Goal: Task Accomplishment & Management: Manage account settings

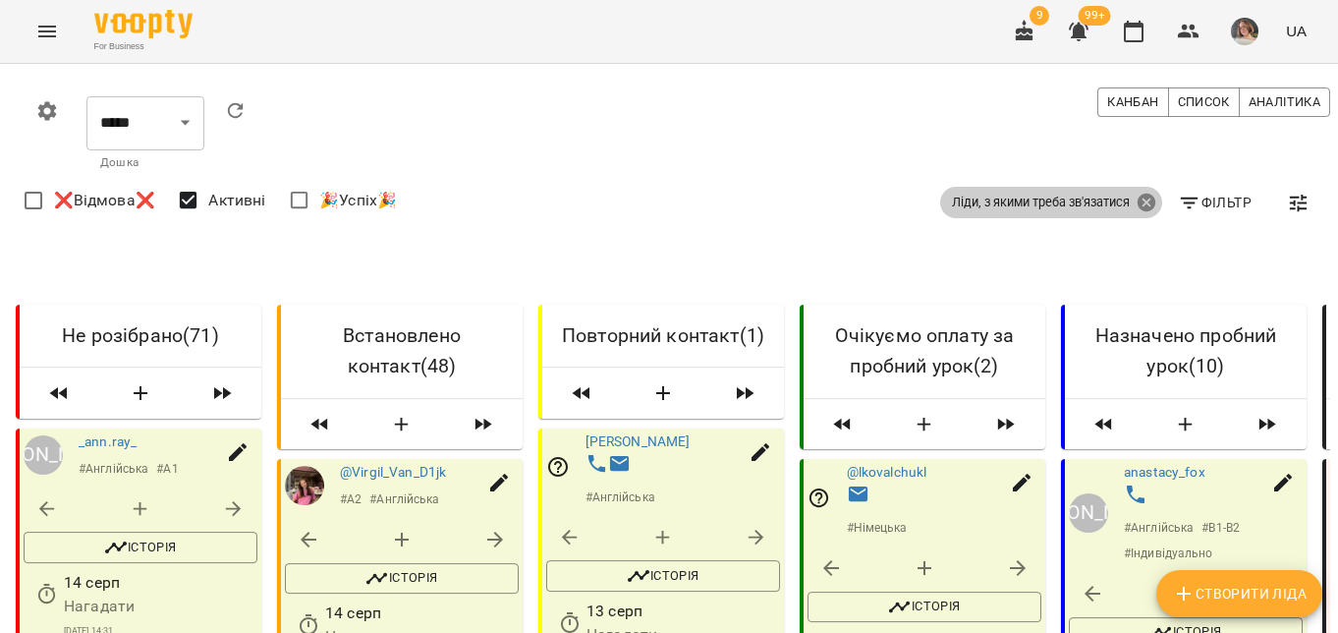
click at [1143, 204] on icon at bounding box center [1147, 203] width 22 height 22
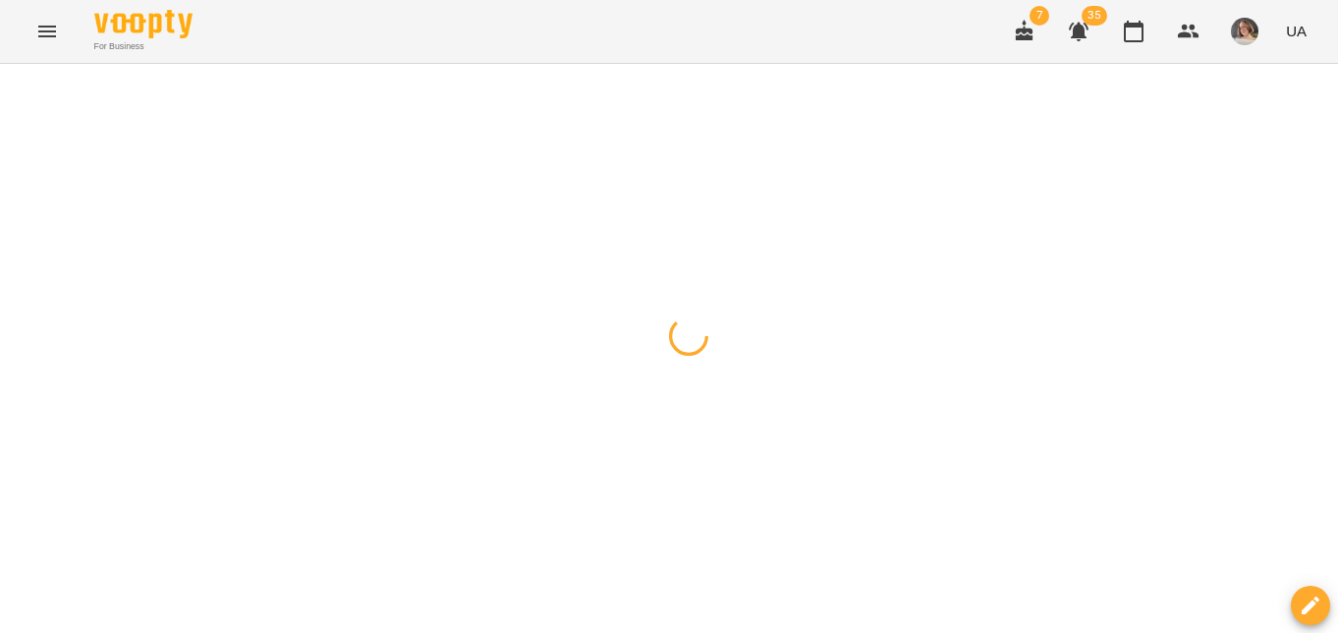
click at [12, 82] on span "button" at bounding box center [20, 88] width 28 height 12
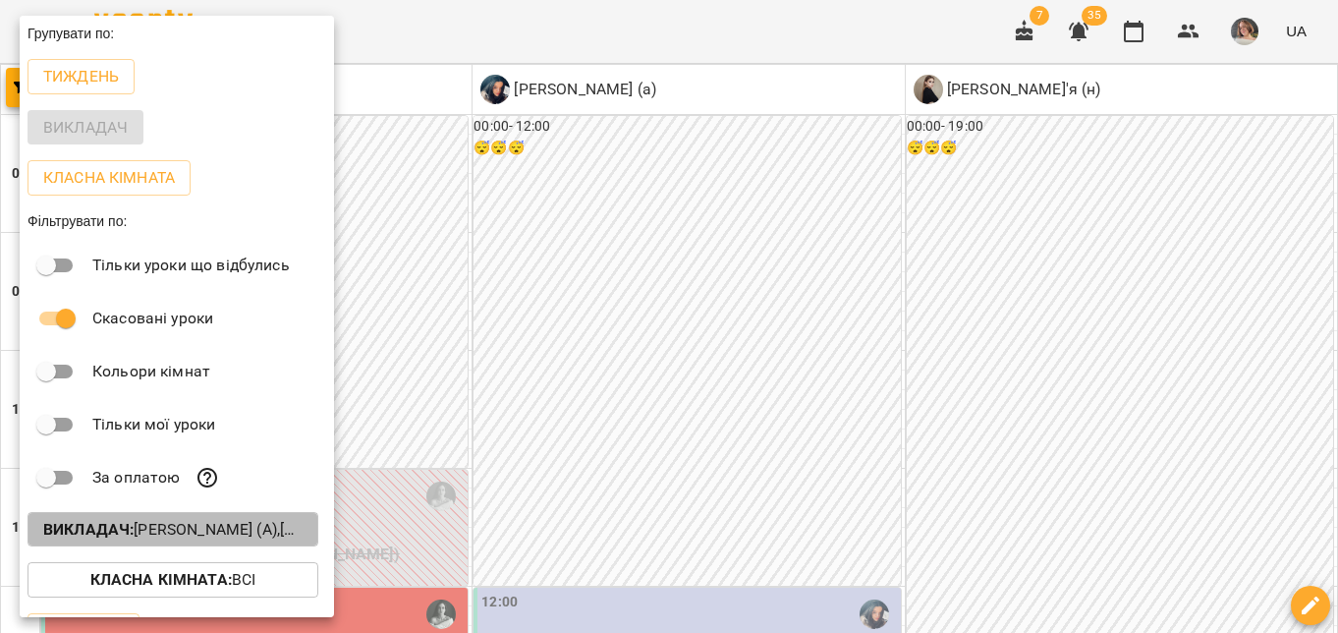
click at [217, 519] on button "Викладач : Каленська Ольга Анатоліївна (а),Ольга Гелівер (а),Студенко Дар'я (н)" at bounding box center [173, 529] width 291 height 35
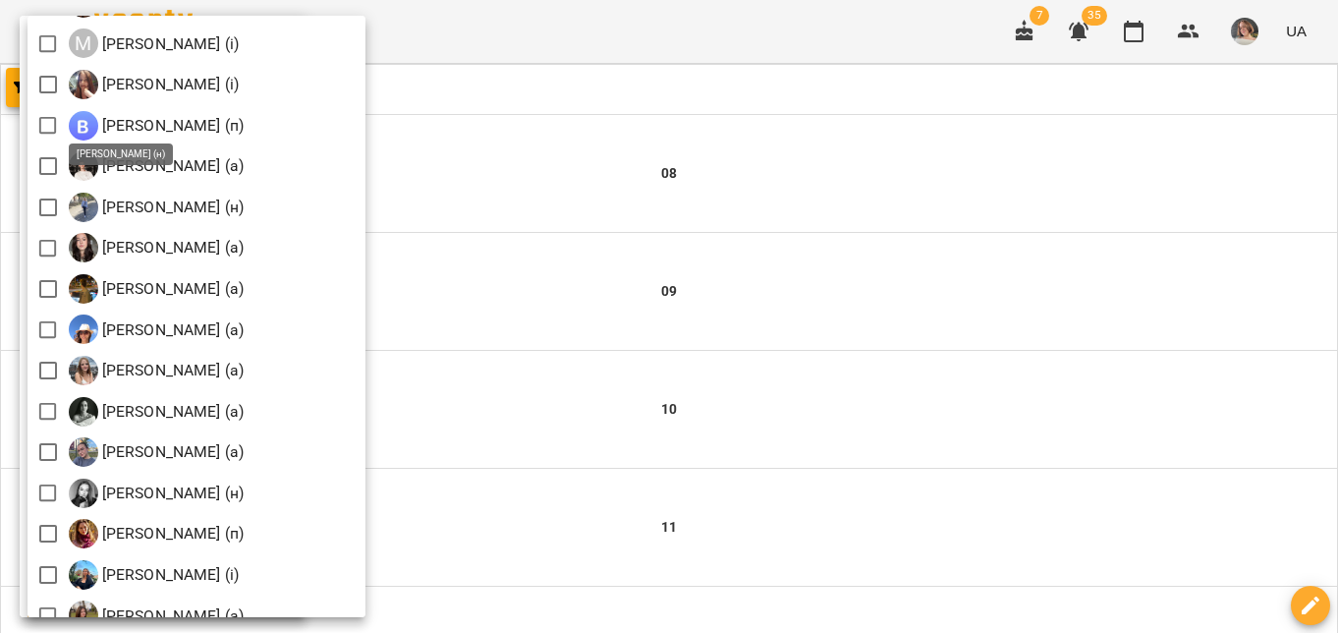
scroll to position [2071, 0]
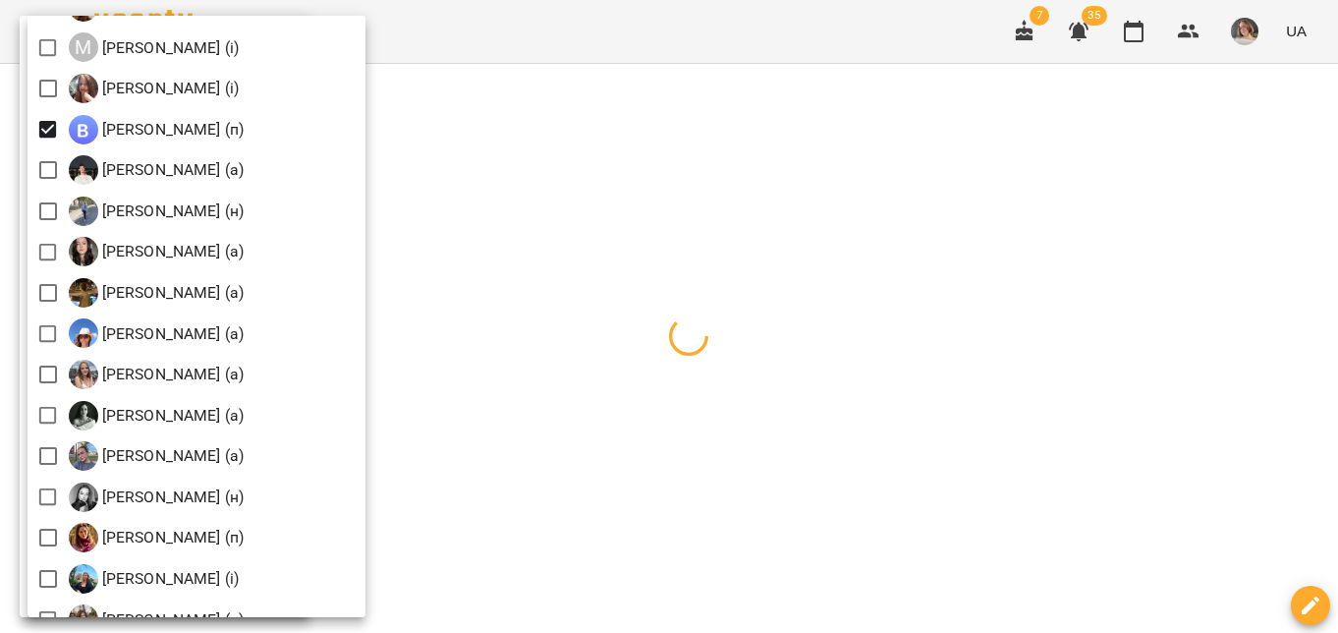
click at [586, 207] on div at bounding box center [669, 316] width 1338 height 633
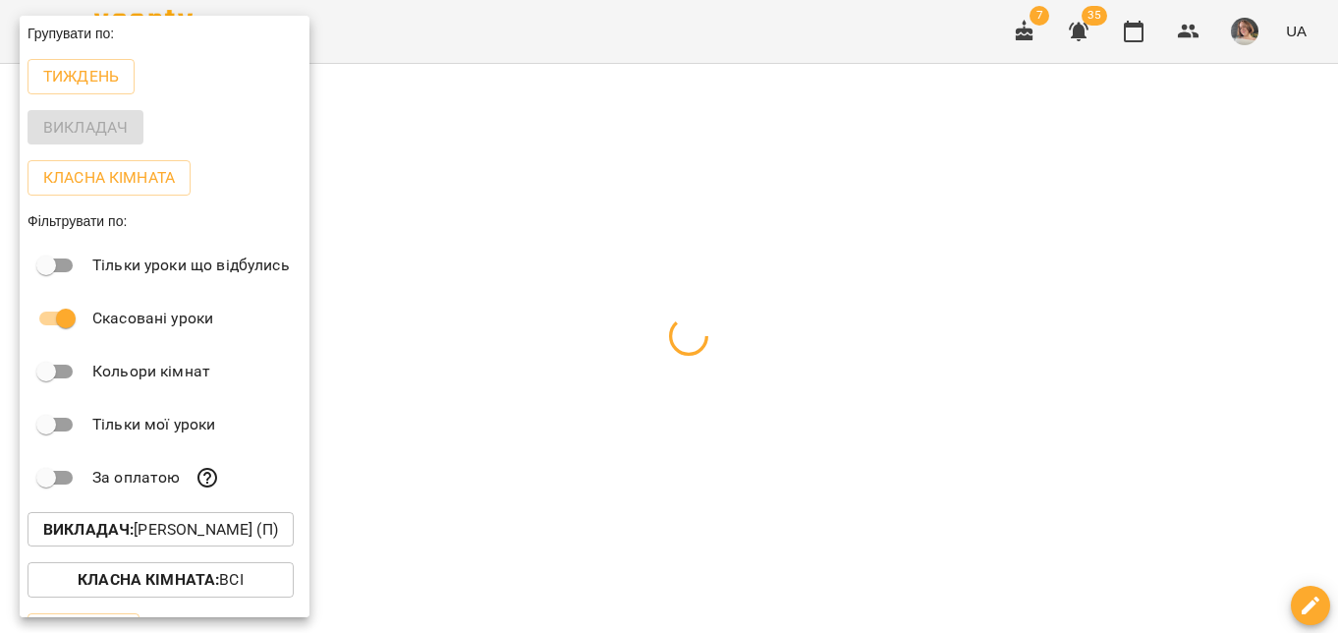
click at [804, 223] on div at bounding box center [669, 316] width 1338 height 633
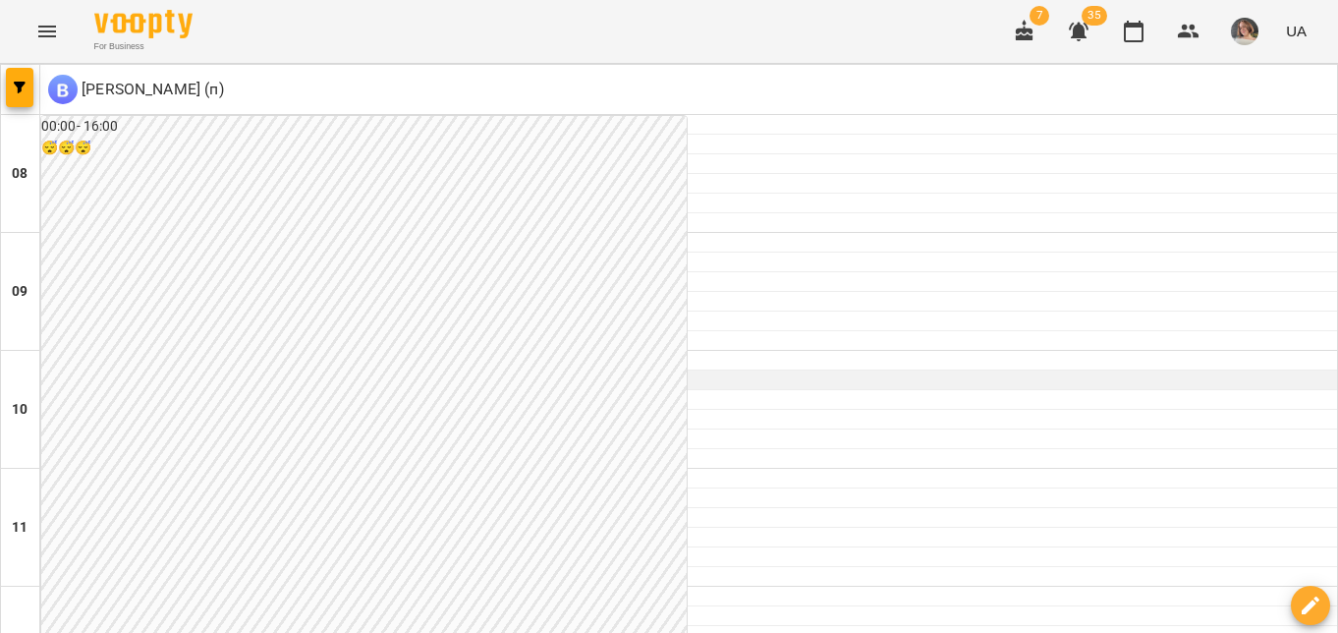
scroll to position [0, 0]
click at [22, 84] on icon "button" at bounding box center [20, 88] width 12 height 12
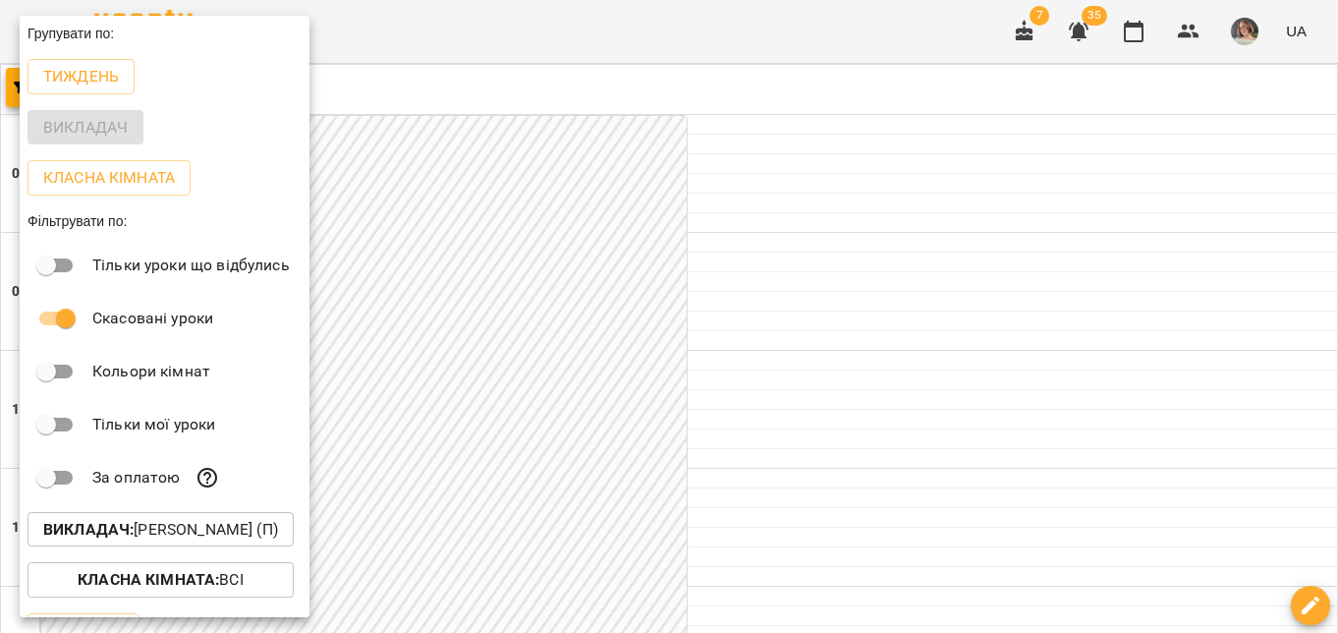
click at [222, 529] on p "Викладач : Михайлюк Владислав Віталійович (п)" at bounding box center [160, 530] width 235 height 24
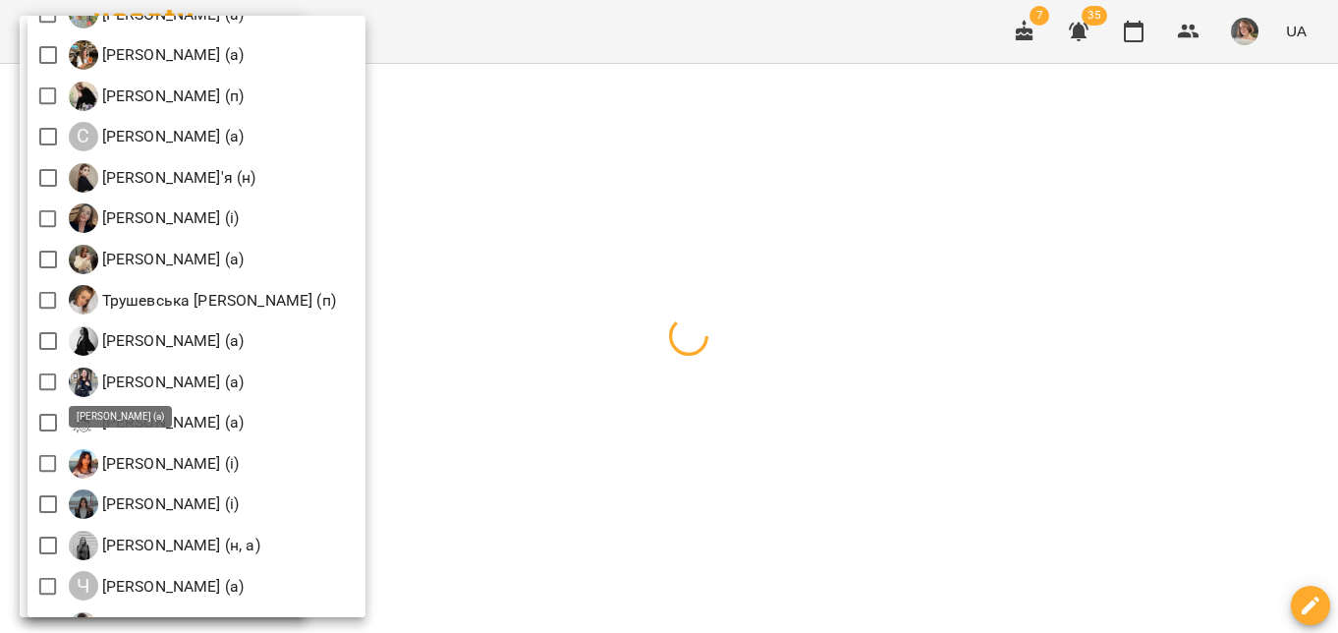
scroll to position [2794, 0]
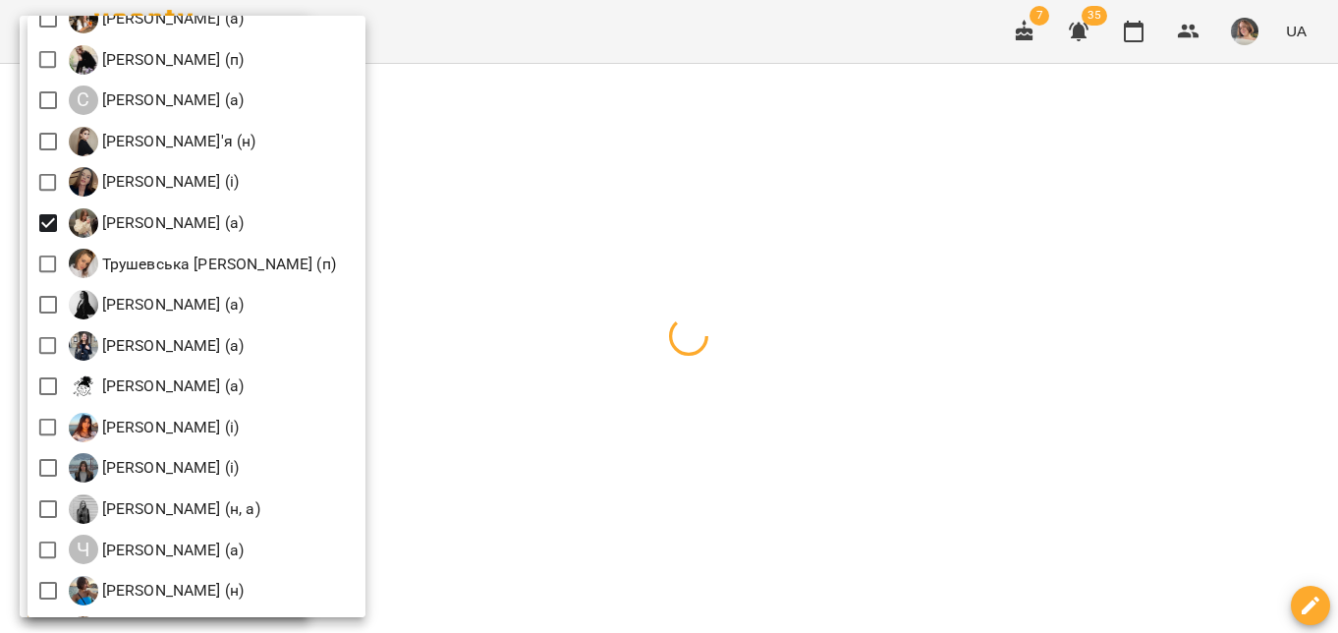
click at [754, 169] on div at bounding box center [669, 316] width 1338 height 633
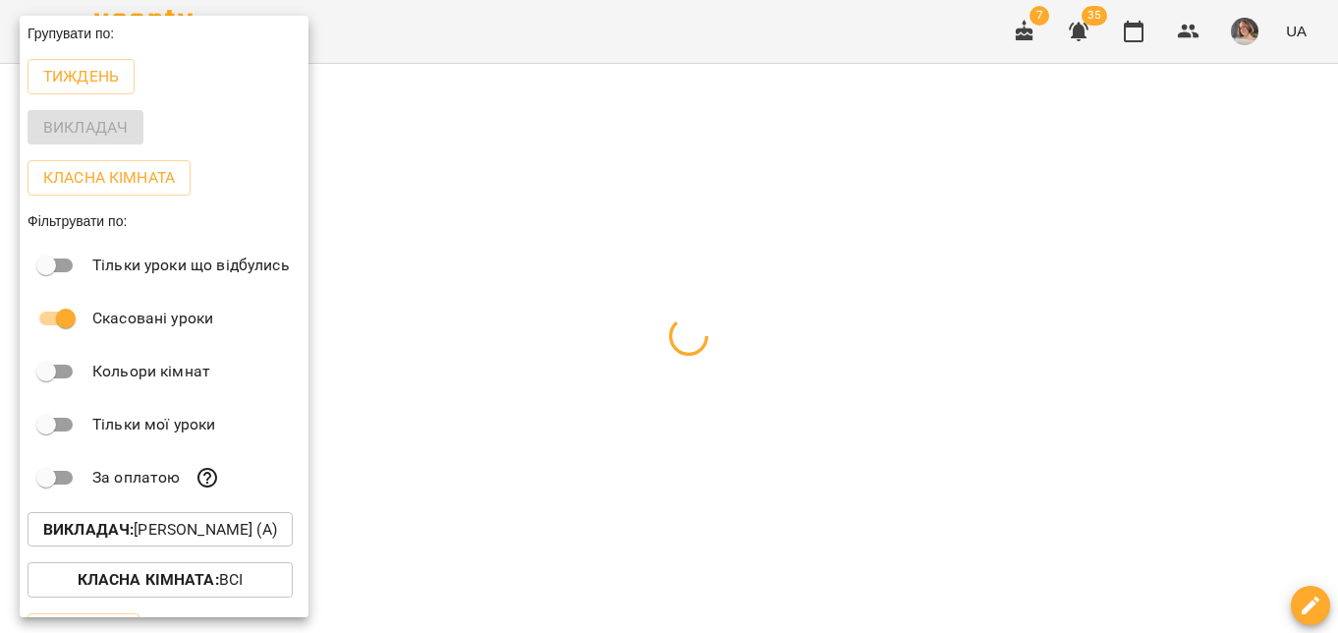
click at [754, 169] on div at bounding box center [669, 316] width 1338 height 633
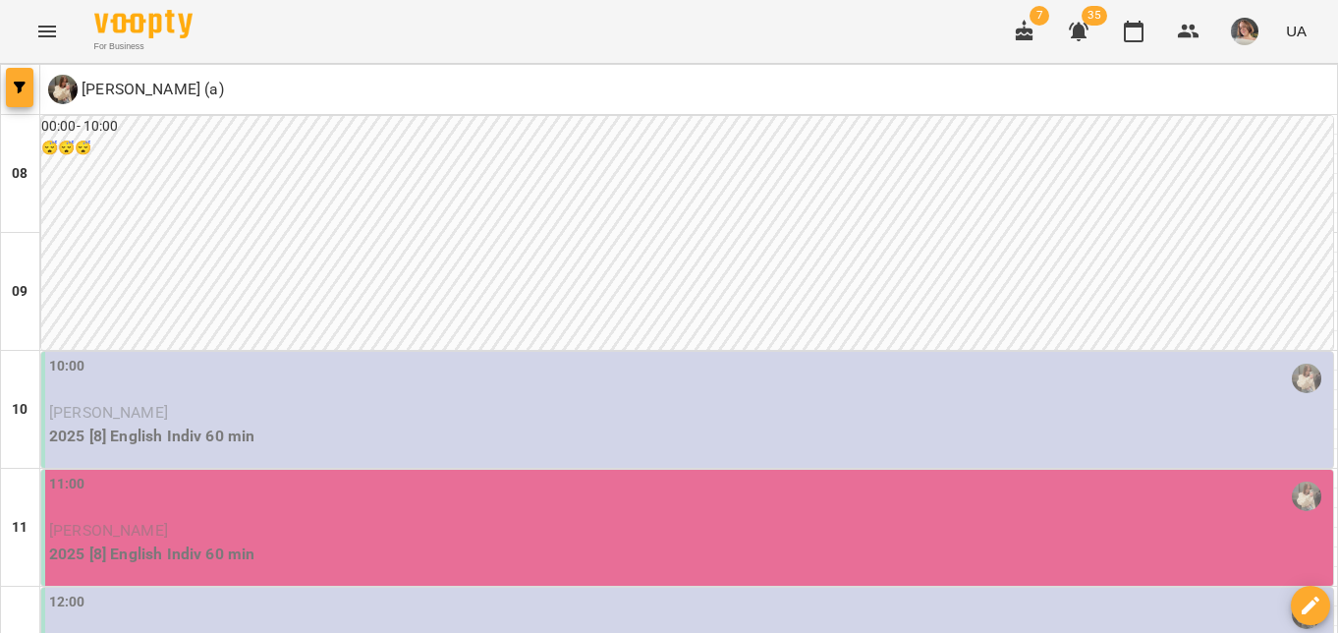
click at [20, 95] on button "button" at bounding box center [20, 87] width 28 height 39
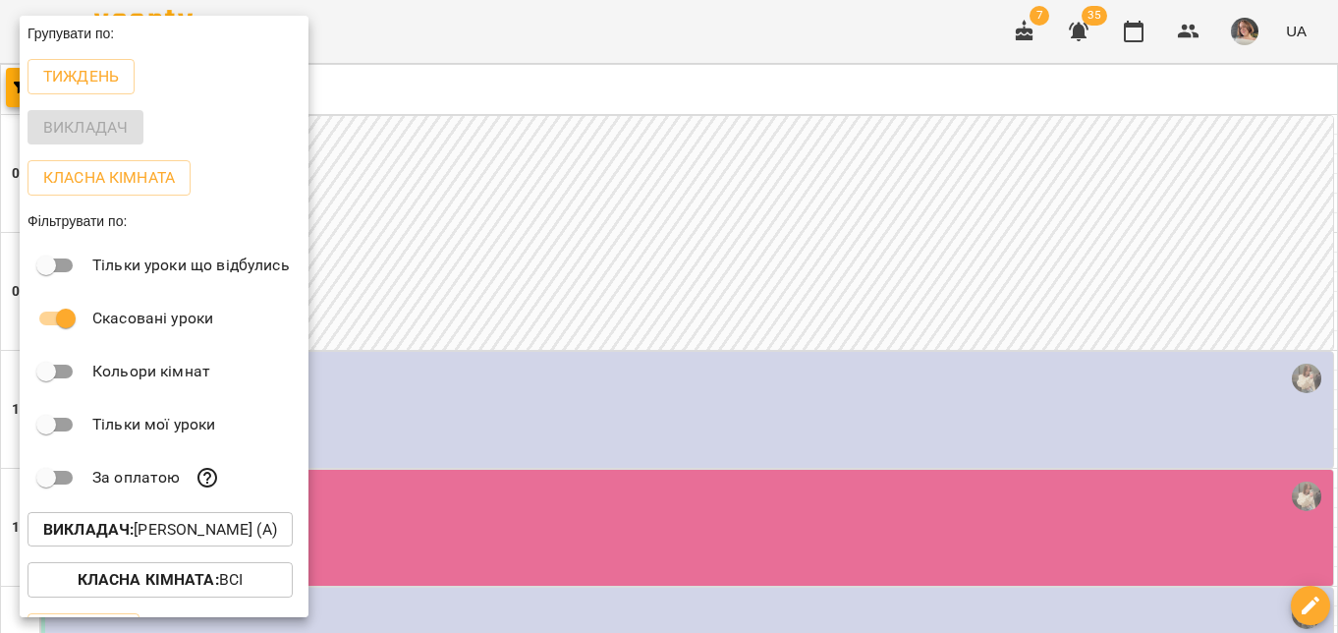
click at [175, 534] on p "Викладач : Тиндик-Павлова Іванна Марʼянівна (а)" at bounding box center [160, 530] width 234 height 24
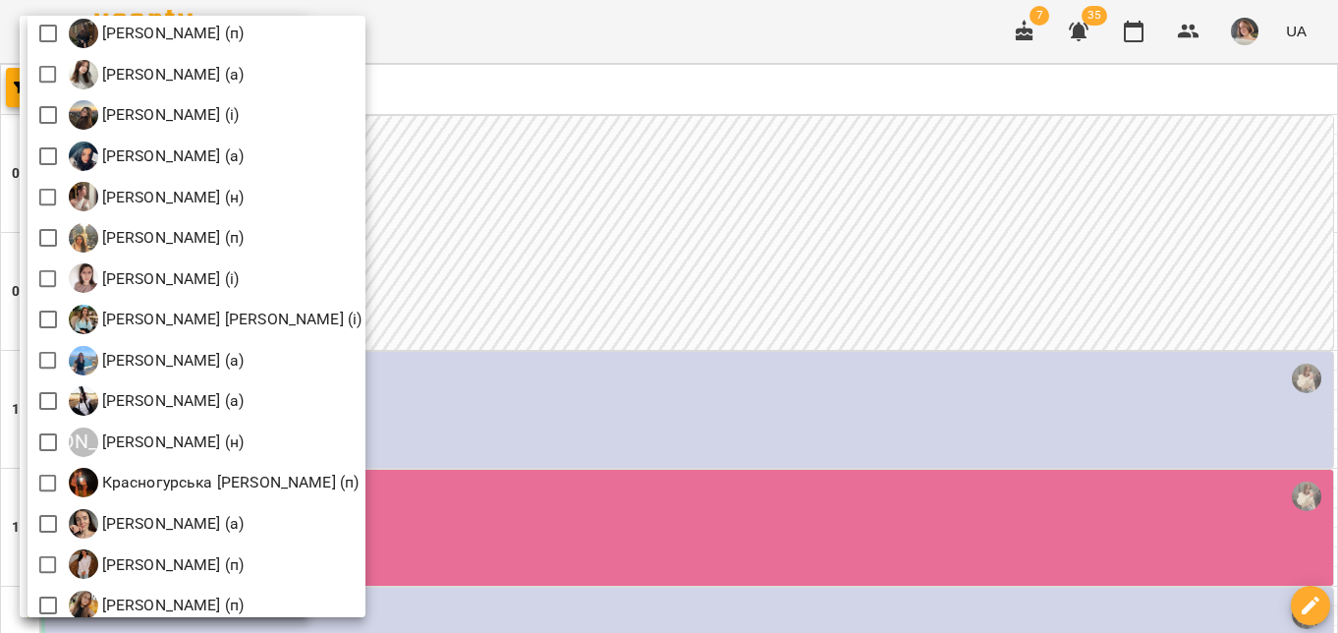
scroll to position [2874, 0]
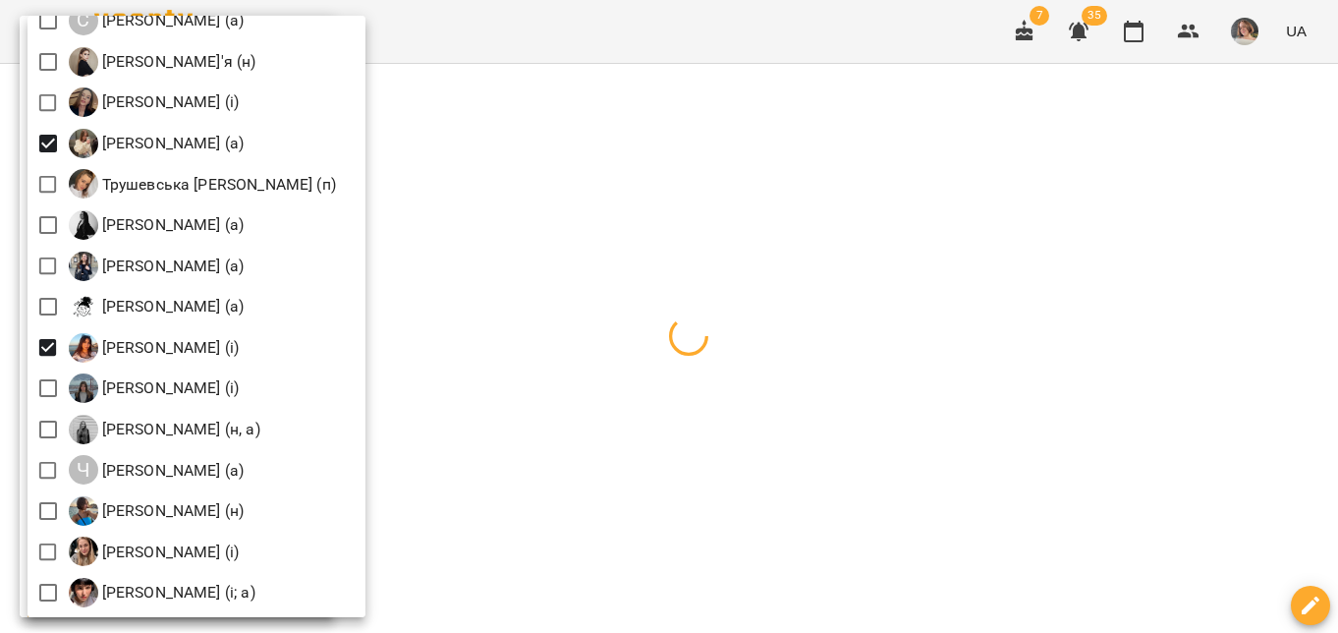
click at [896, 240] on div at bounding box center [669, 316] width 1338 height 633
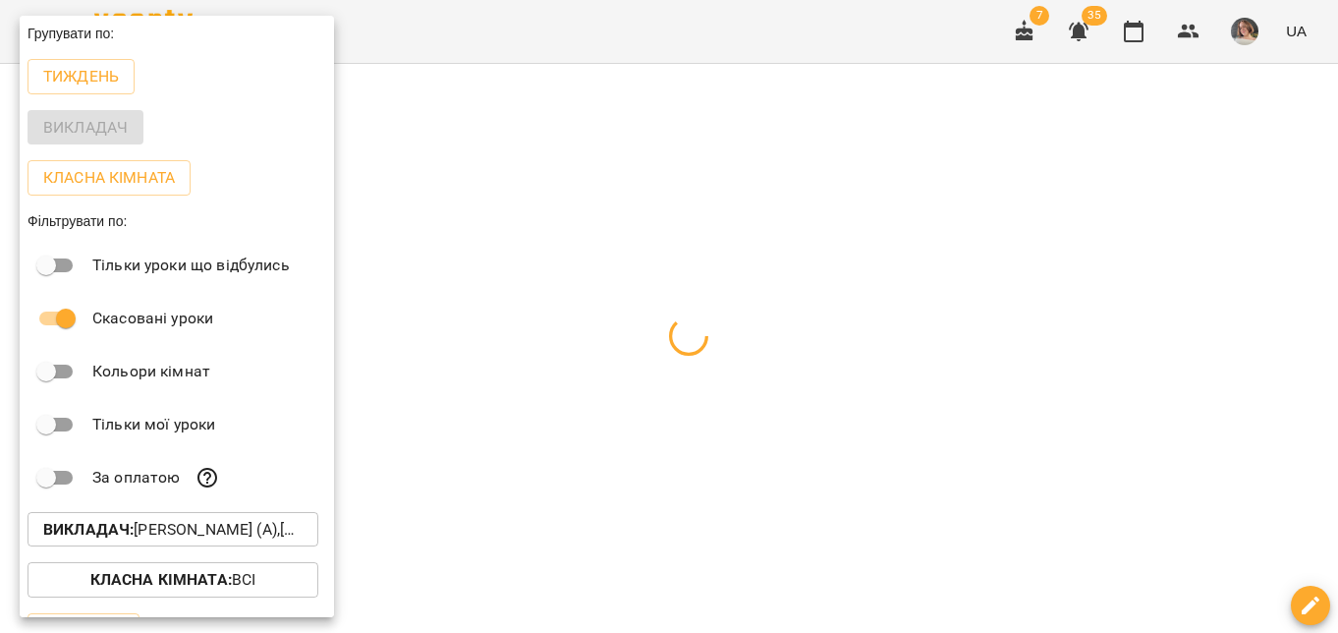
click at [936, 209] on div at bounding box center [669, 316] width 1338 height 633
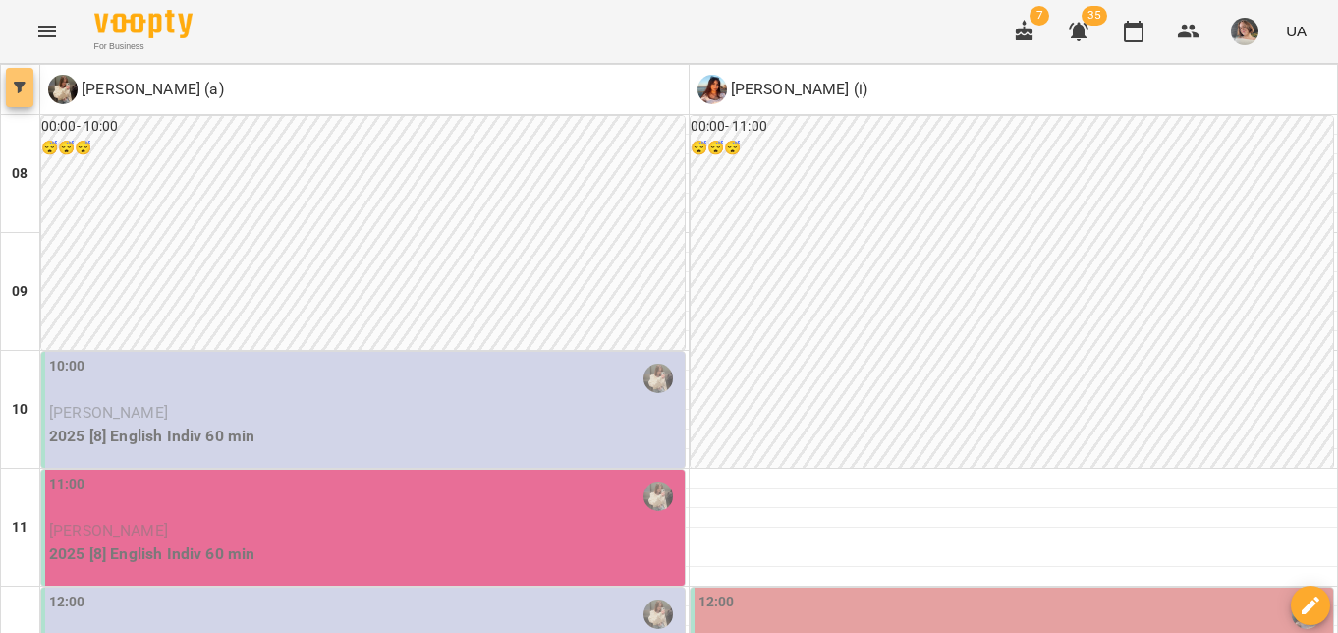
click at [18, 82] on icon "button" at bounding box center [20, 88] width 12 height 12
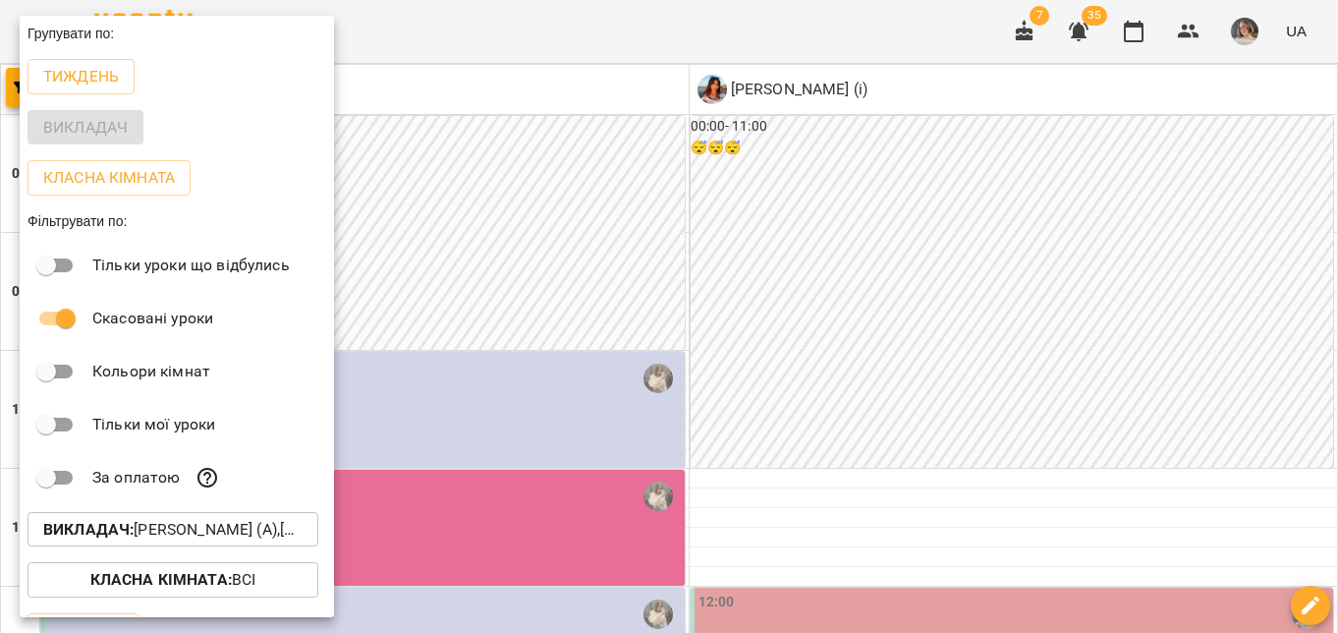
click at [216, 547] on button "Викладач : Тиндик-Павлова Іванна Марʼянівна (а),Циганова Єлизавета (і)" at bounding box center [173, 529] width 291 height 35
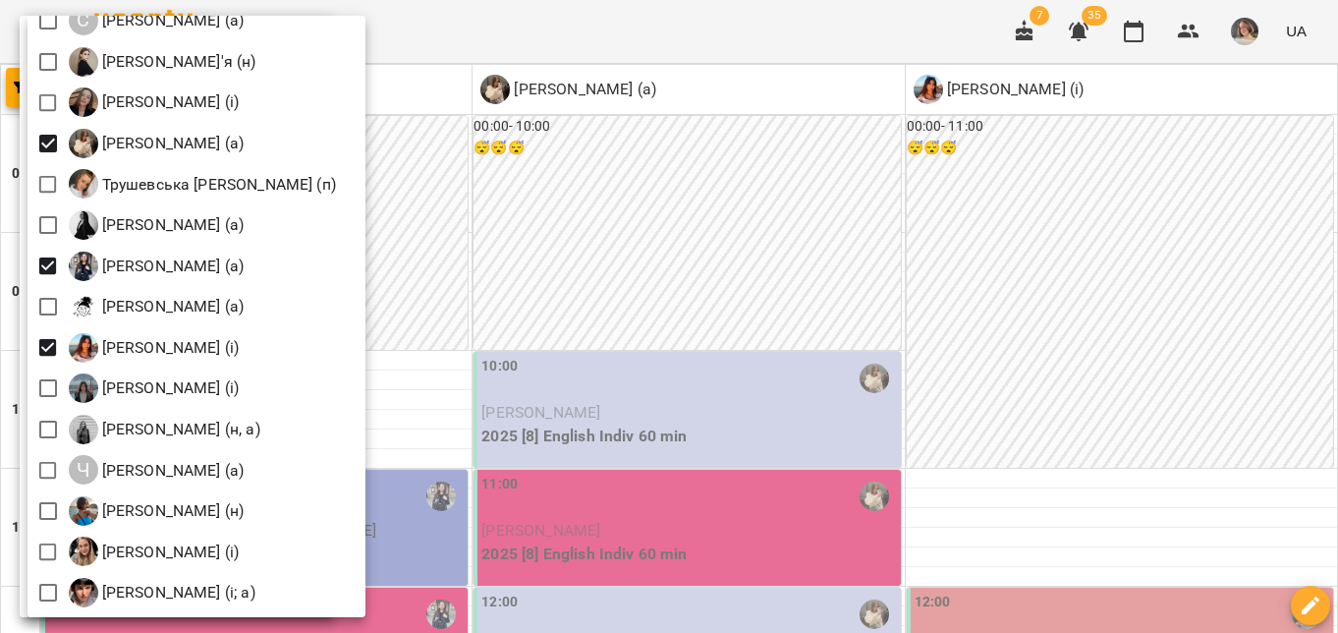
click at [719, 237] on div at bounding box center [669, 316] width 1338 height 633
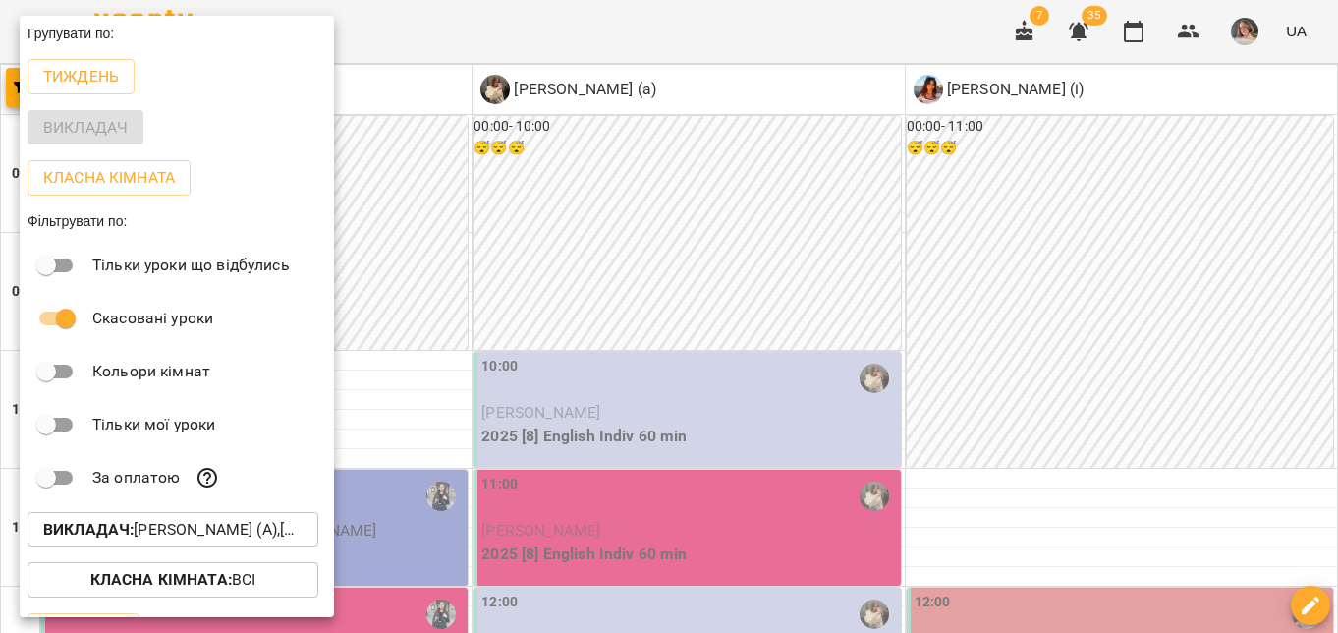
click at [802, 298] on div at bounding box center [669, 316] width 1338 height 633
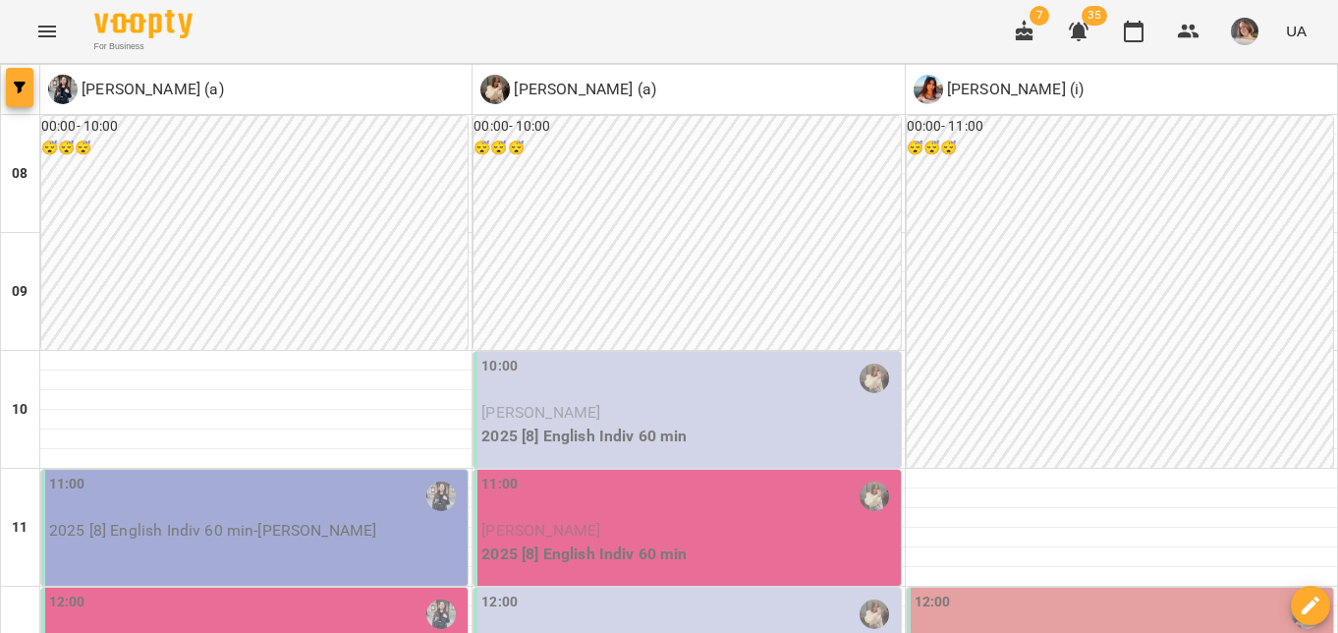
click at [28, 91] on span "button" at bounding box center [20, 88] width 28 height 12
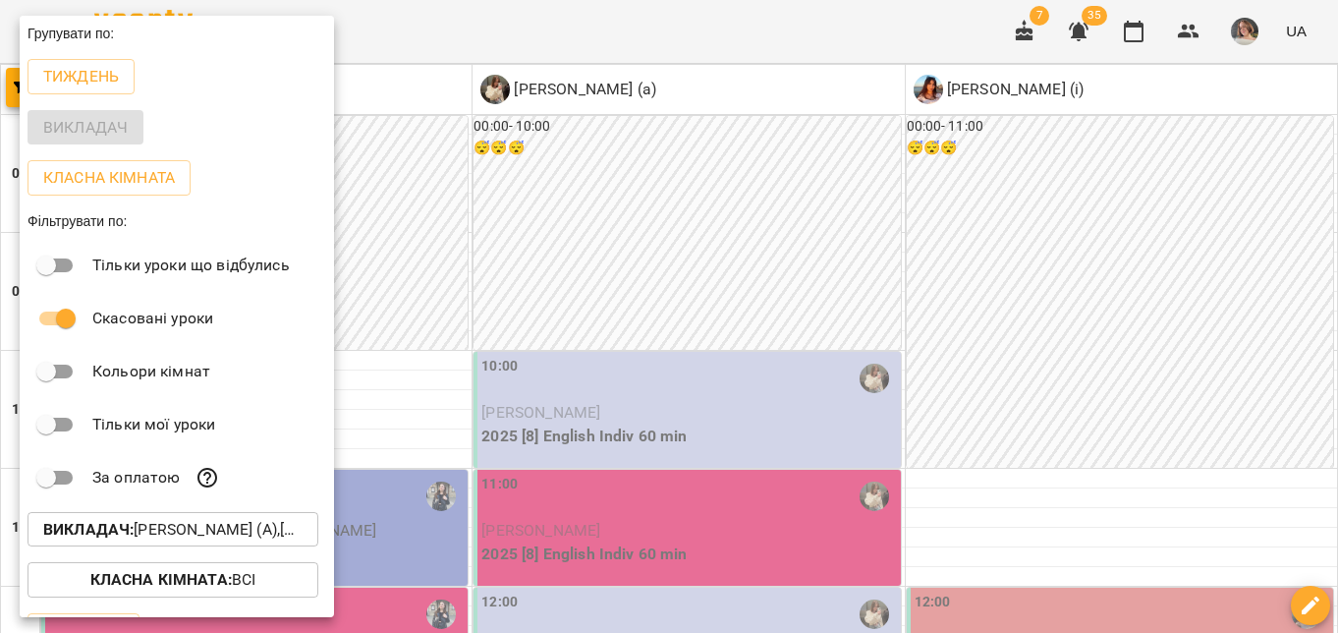
click at [210, 530] on p "Викладач : Тиндик-Павлова Іванна Марʼянівна (а),Хижняк Марія Сергіївна (а),Цига…" at bounding box center [172, 530] width 259 height 24
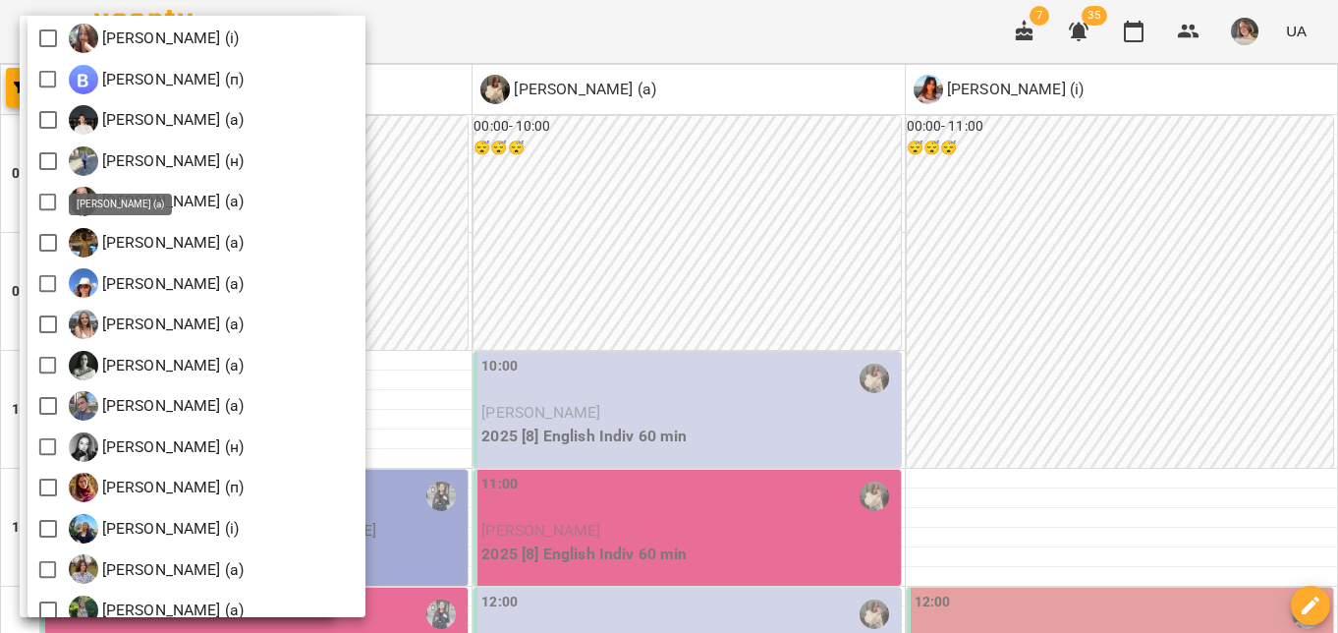
scroll to position [2110, 0]
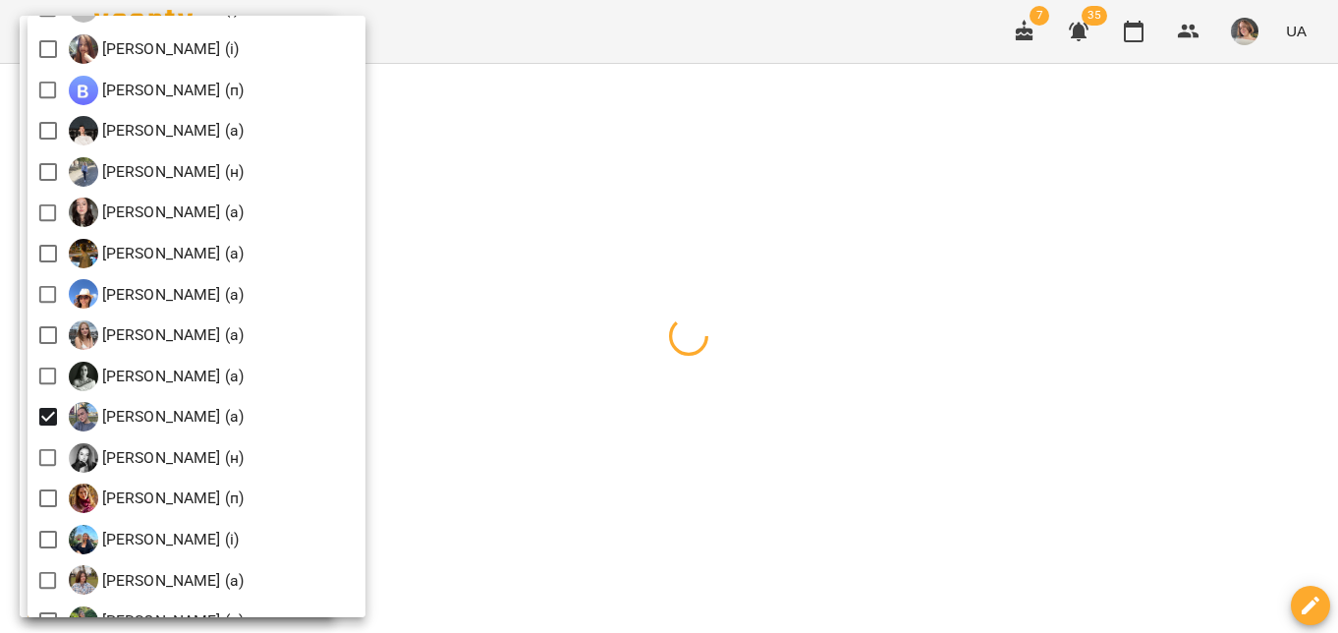
click at [959, 309] on div at bounding box center [669, 316] width 1338 height 633
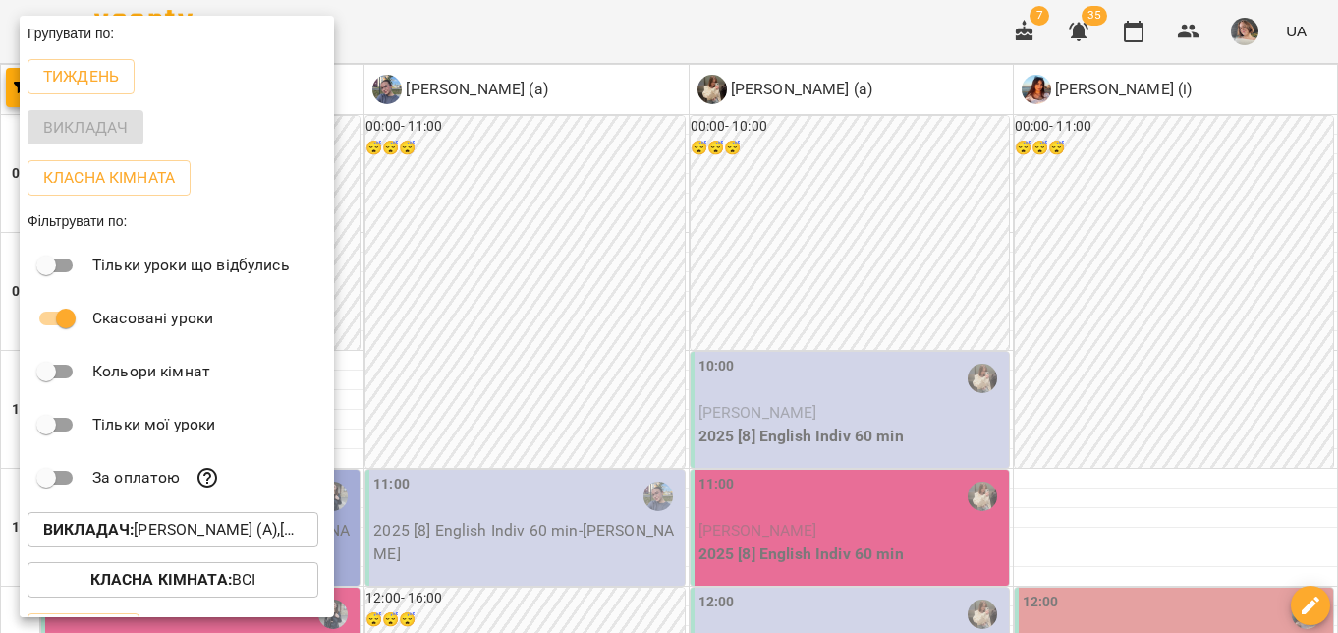
click at [1003, 243] on div at bounding box center [669, 316] width 1338 height 633
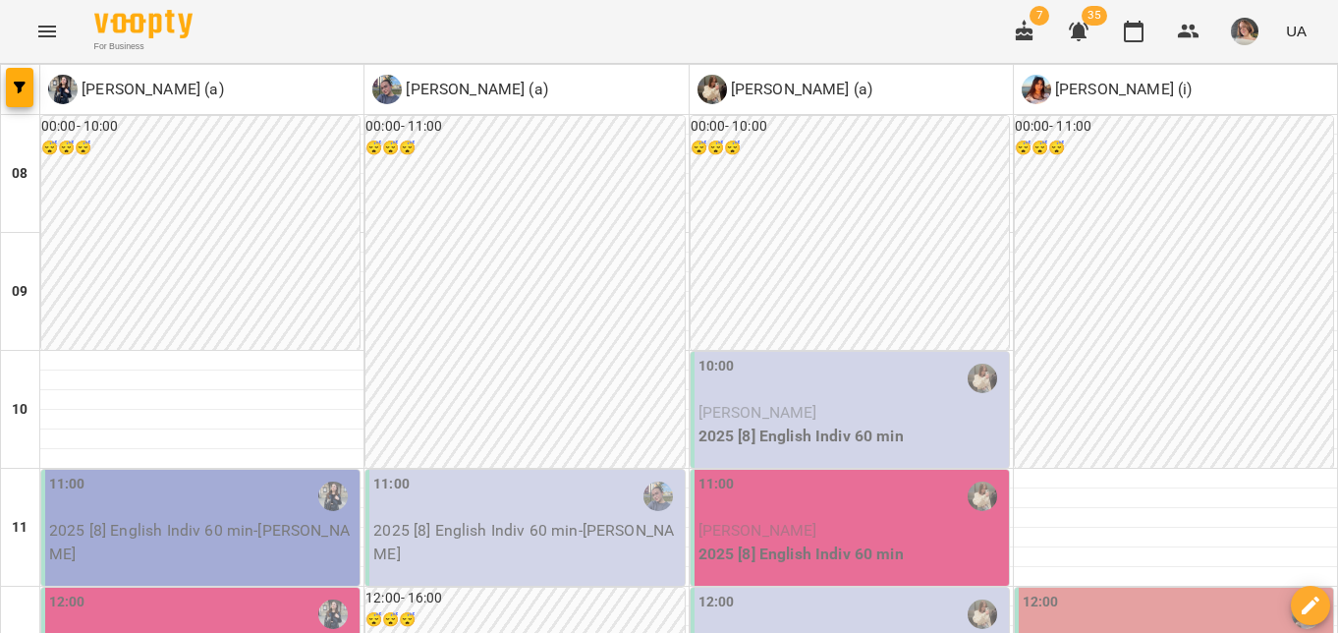
scroll to position [259, 0]
click at [535, 519] on p "2025 [8] English Indiv 60 min - Бойкова Юлія" at bounding box center [526, 542] width 307 height 46
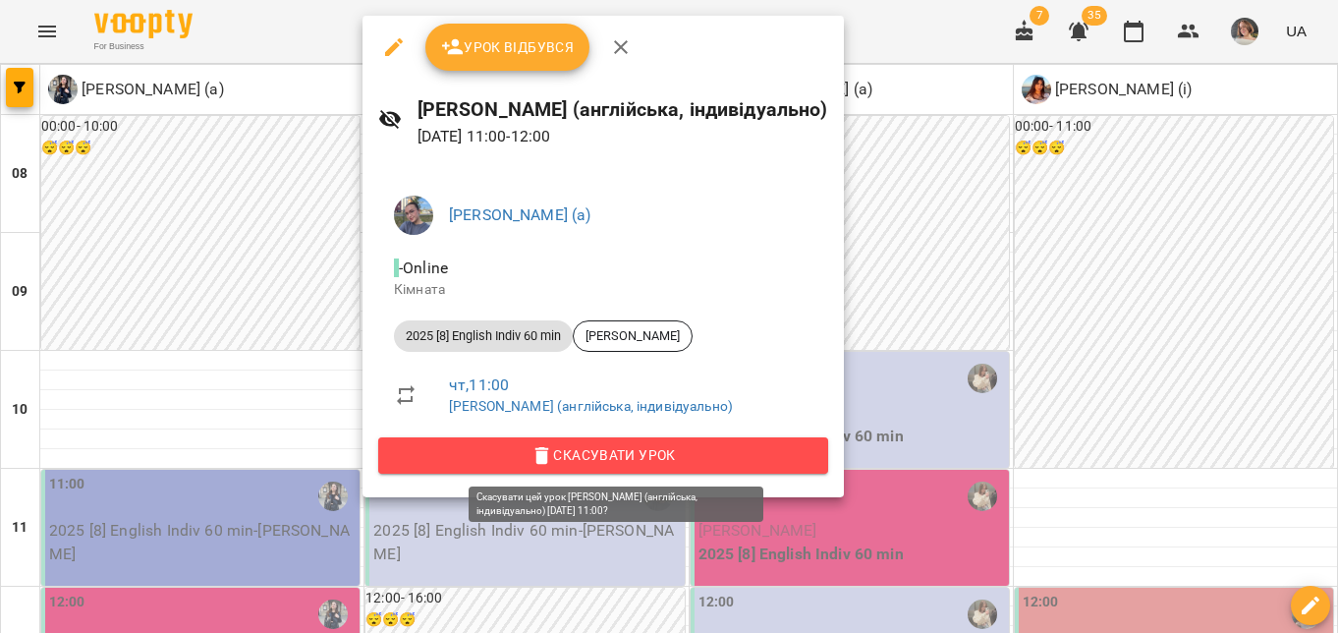
click at [568, 461] on span "Скасувати Урок" at bounding box center [603, 455] width 419 height 24
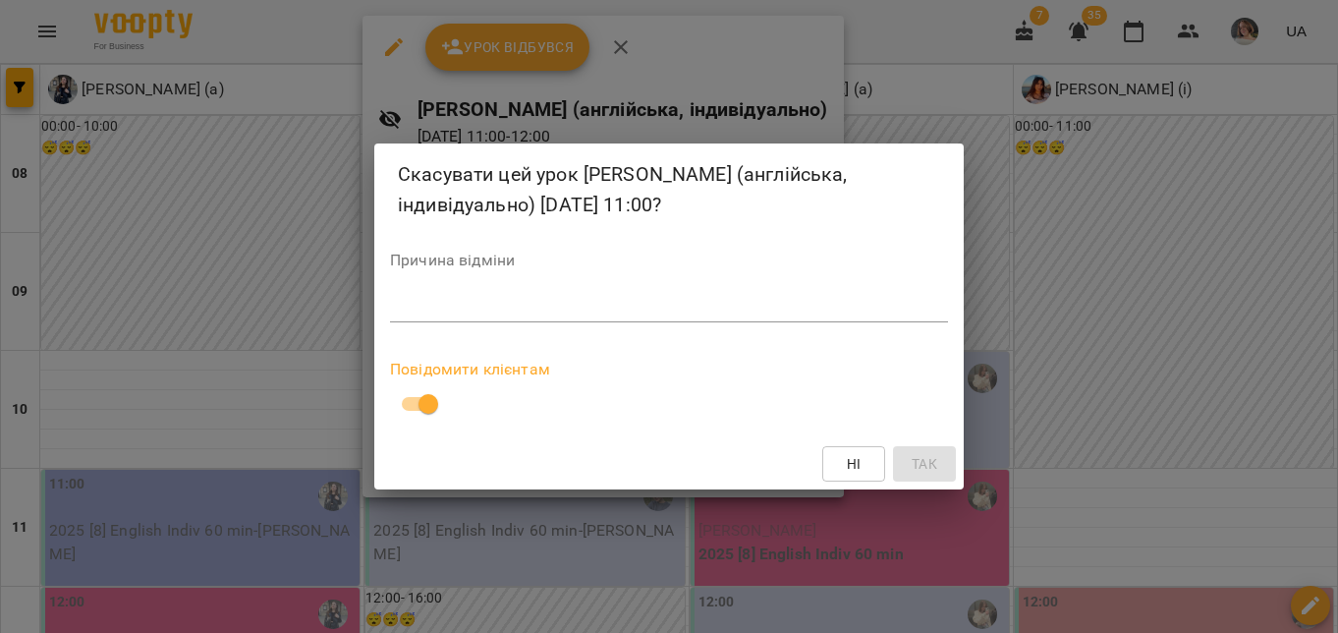
click at [423, 315] on div "*" at bounding box center [669, 306] width 558 height 31
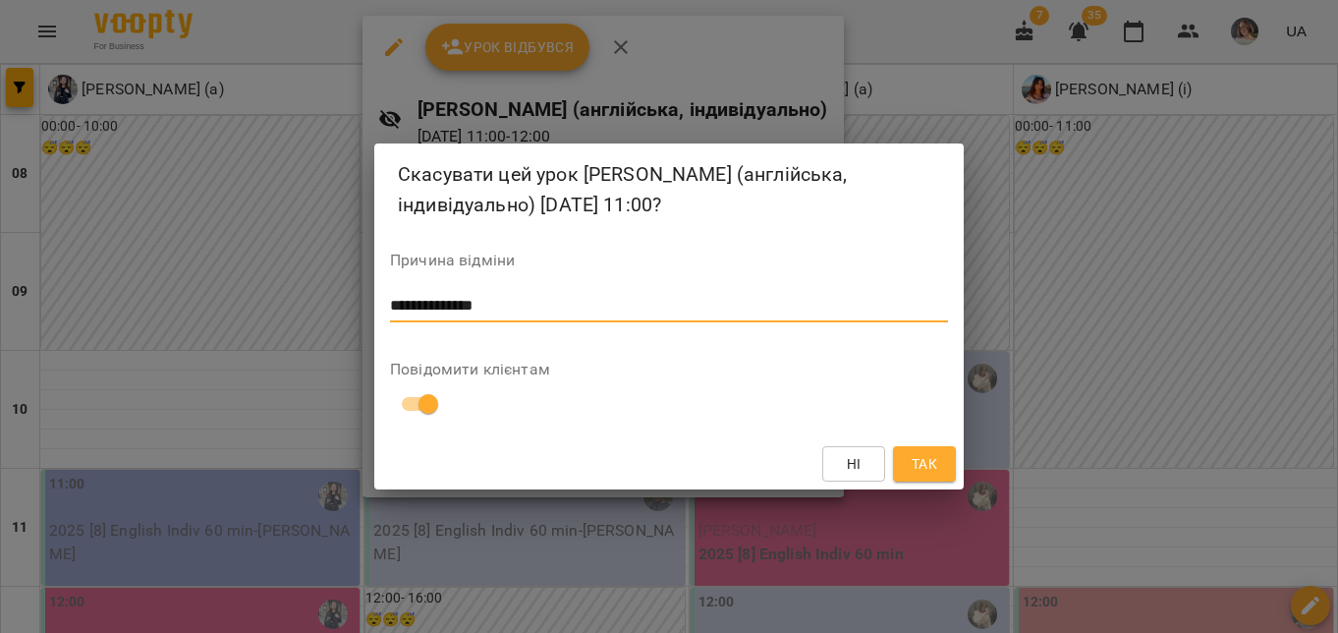
type textarea "**********"
click at [929, 461] on span "Так" at bounding box center [925, 464] width 26 height 24
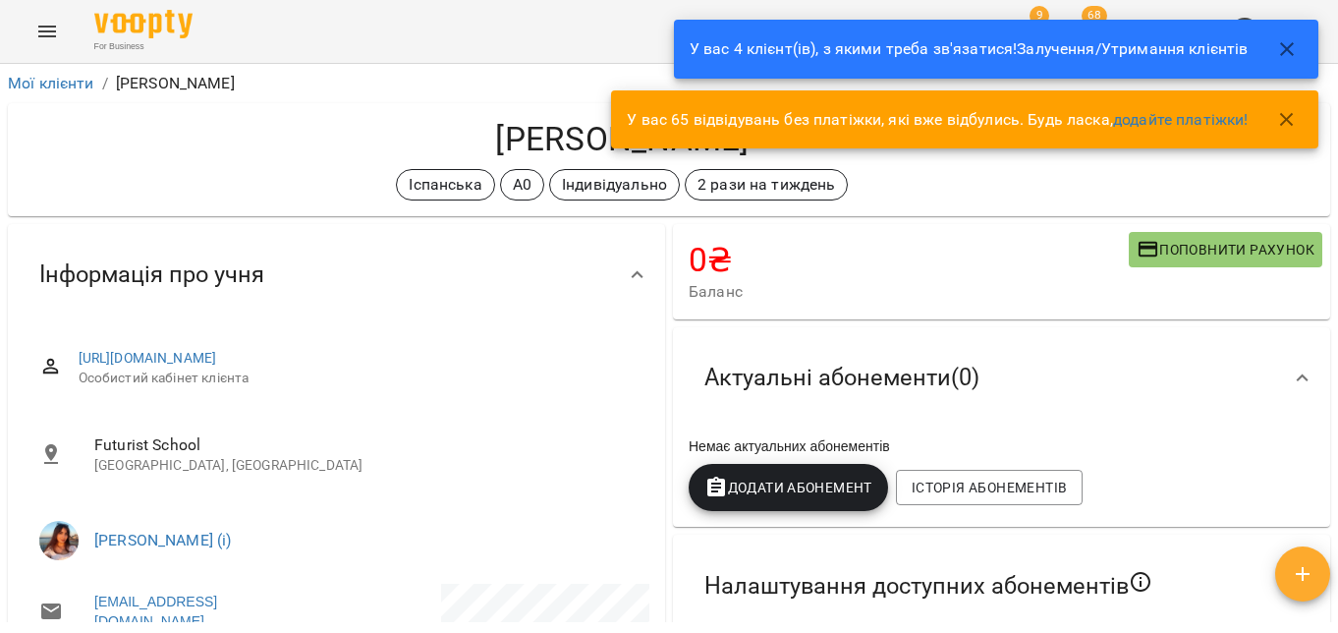
click at [1291, 108] on icon "button" at bounding box center [1287, 120] width 24 height 24
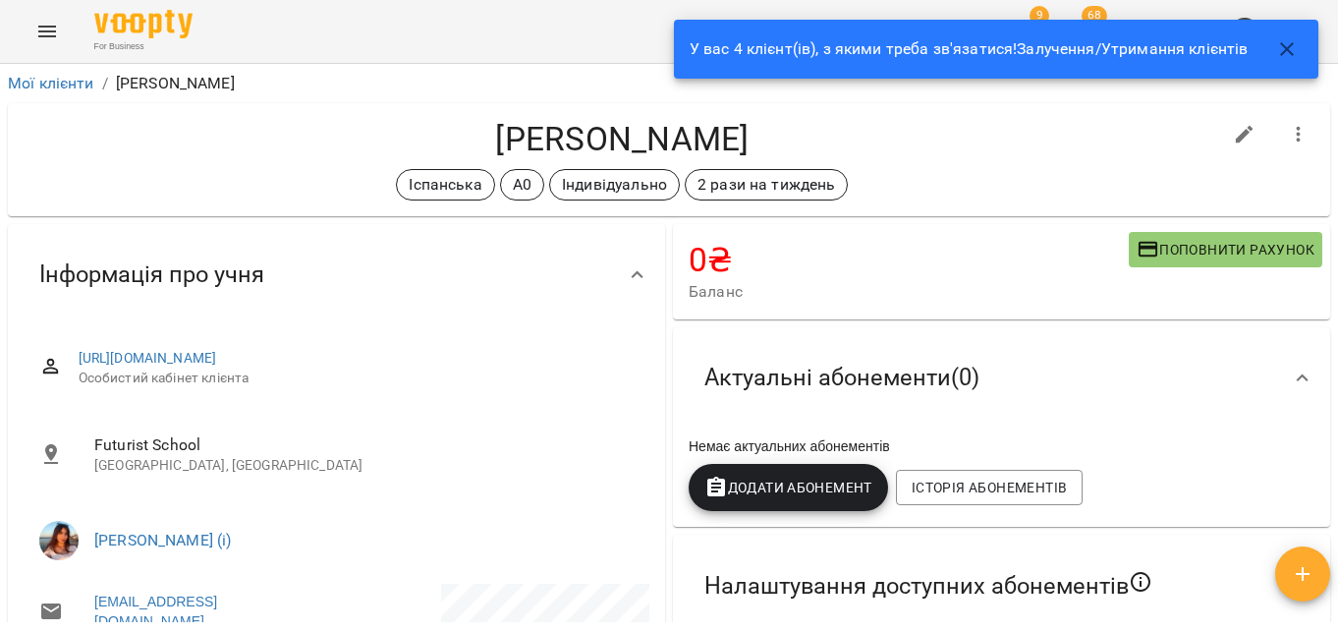
click at [1292, 52] on icon "button" at bounding box center [1287, 49] width 24 height 24
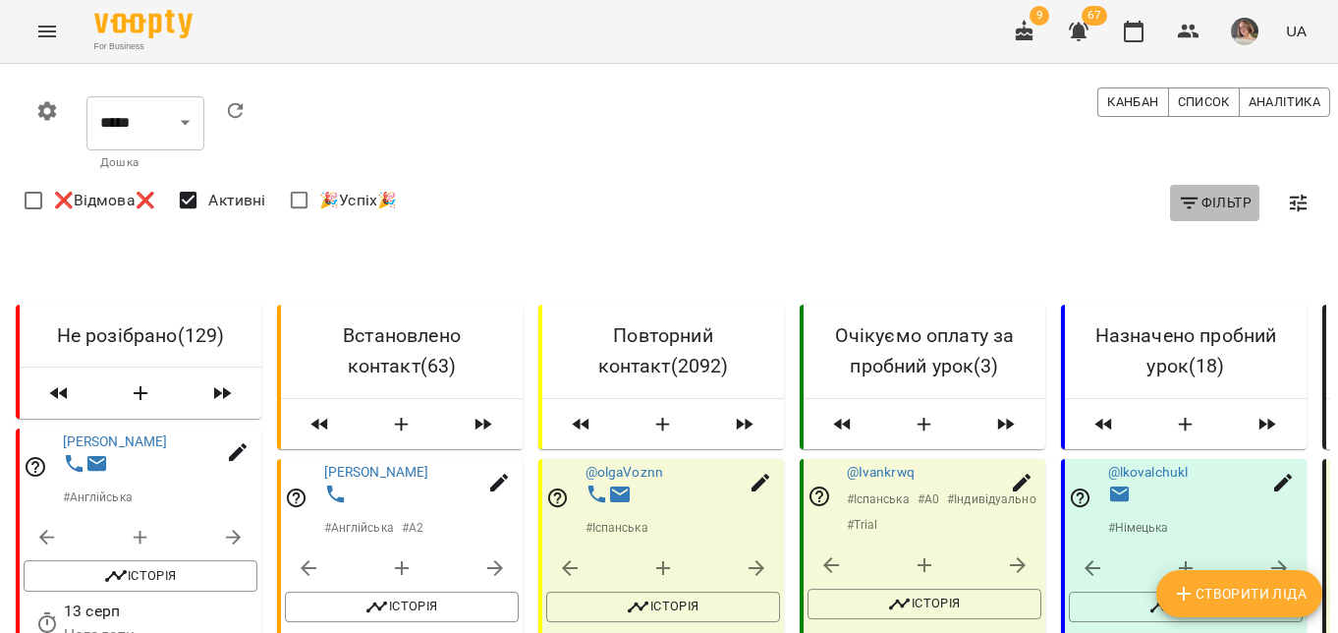
click at [1226, 196] on span "Фільтр" at bounding box center [1215, 203] width 74 height 24
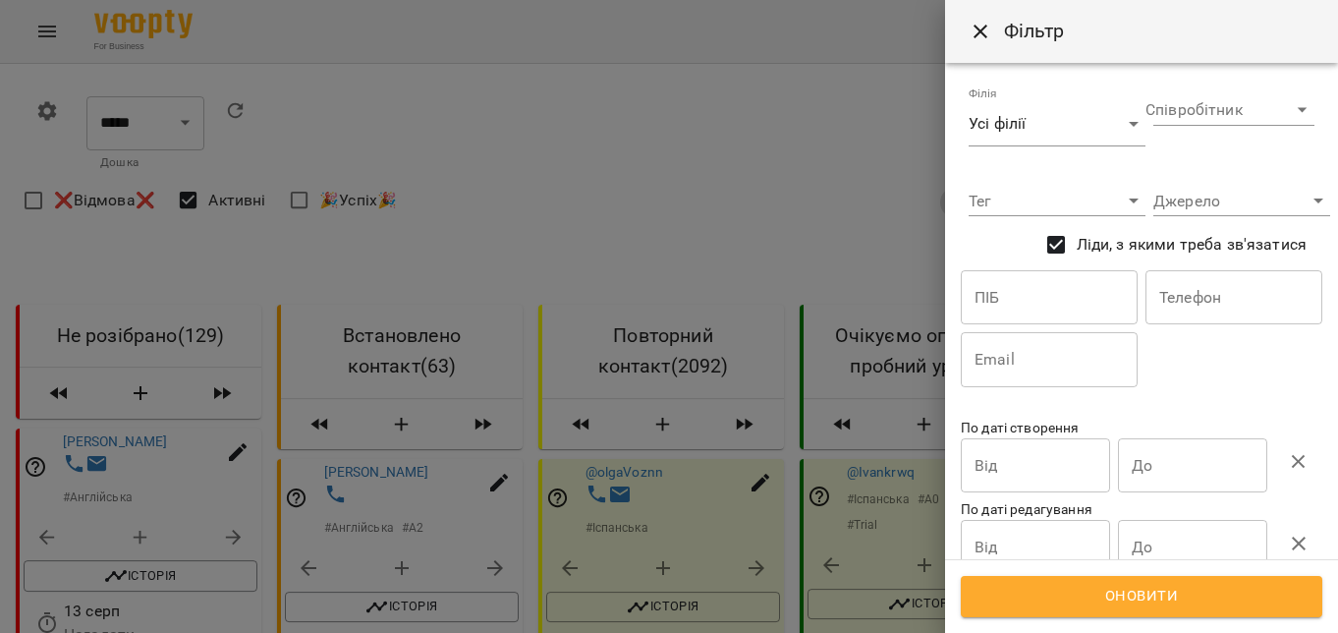
click at [1142, 609] on button "Оновити" at bounding box center [1142, 596] width 362 height 41
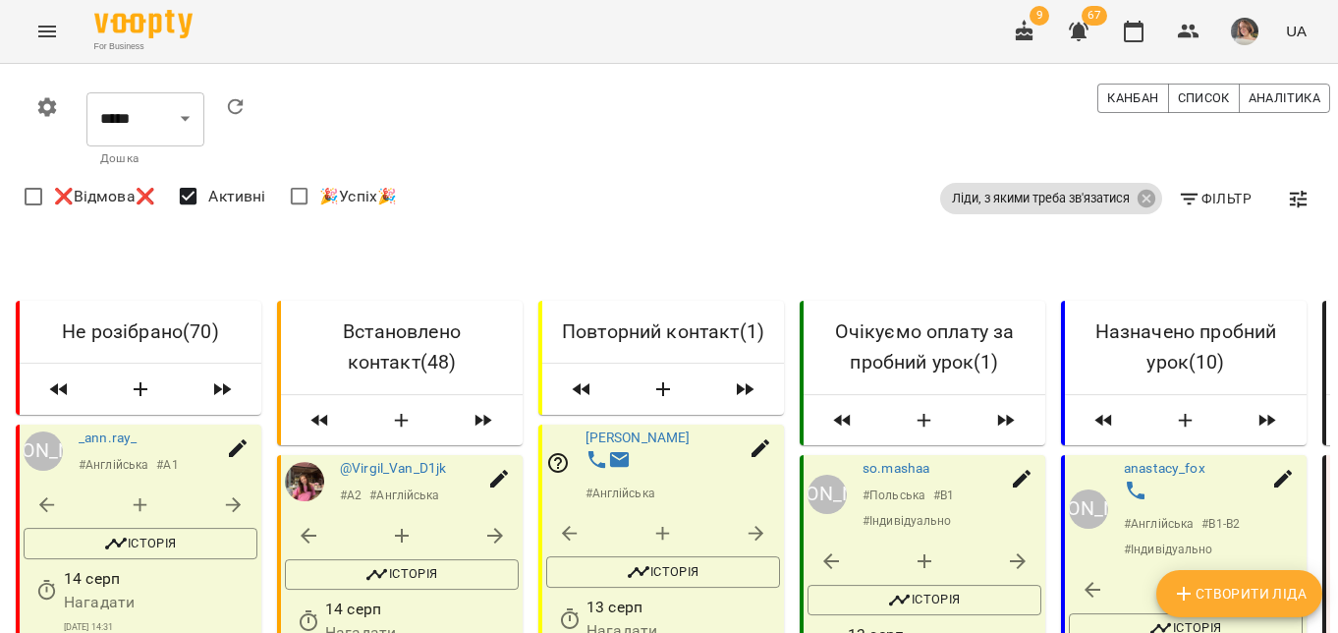
scroll to position [2607, 0]
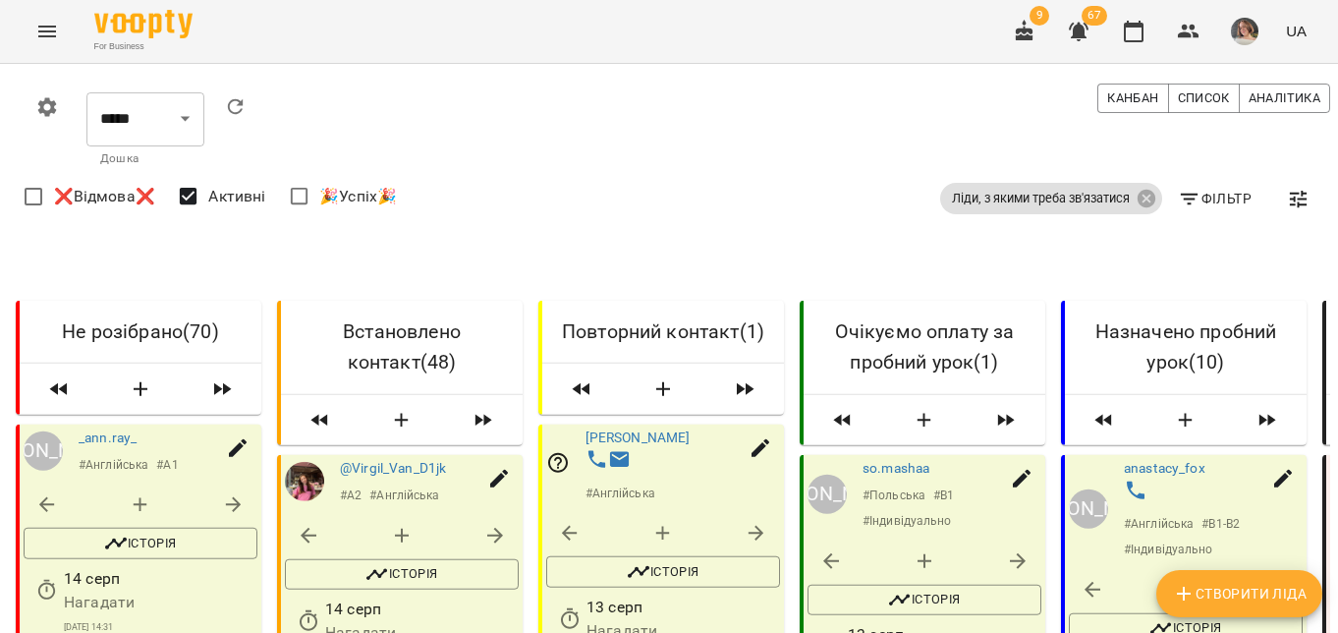
scroll to position [16575, 0]
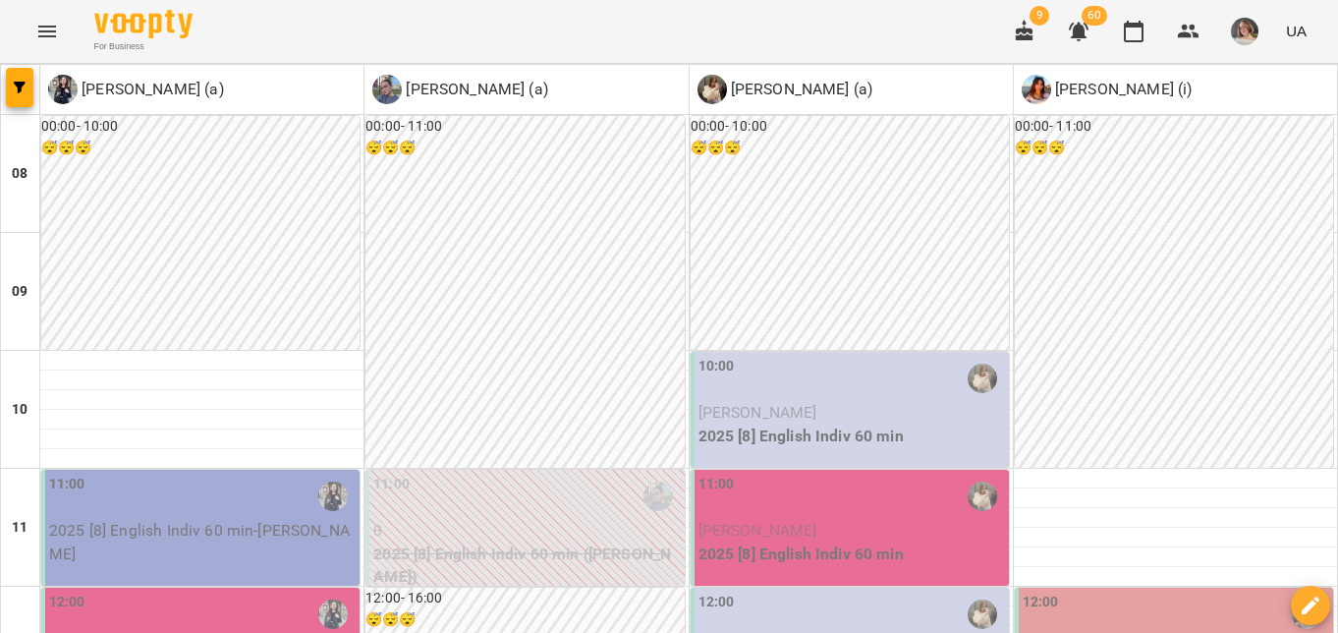
scroll to position [262, 0]
click at [273, 519] on p "2025 [8] English Indiv 60 min - Нащук Катерина Миколаївна" at bounding box center [202, 542] width 307 height 46
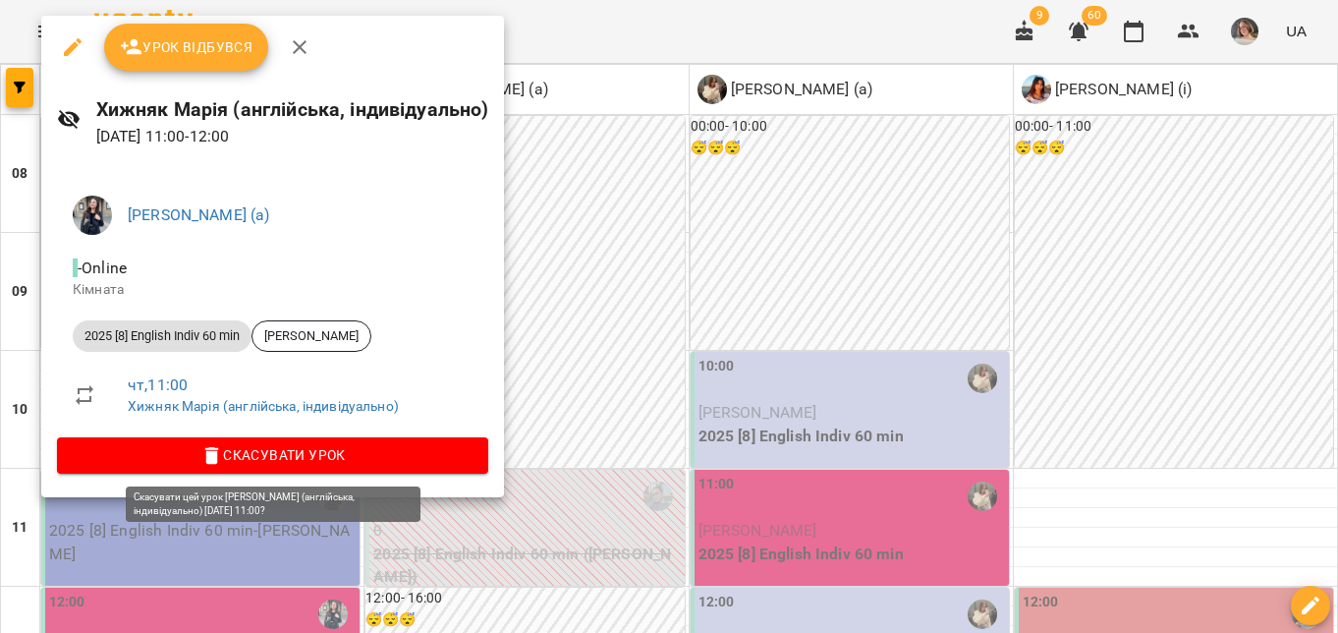
click at [376, 448] on span "Скасувати Урок" at bounding box center [273, 455] width 400 height 24
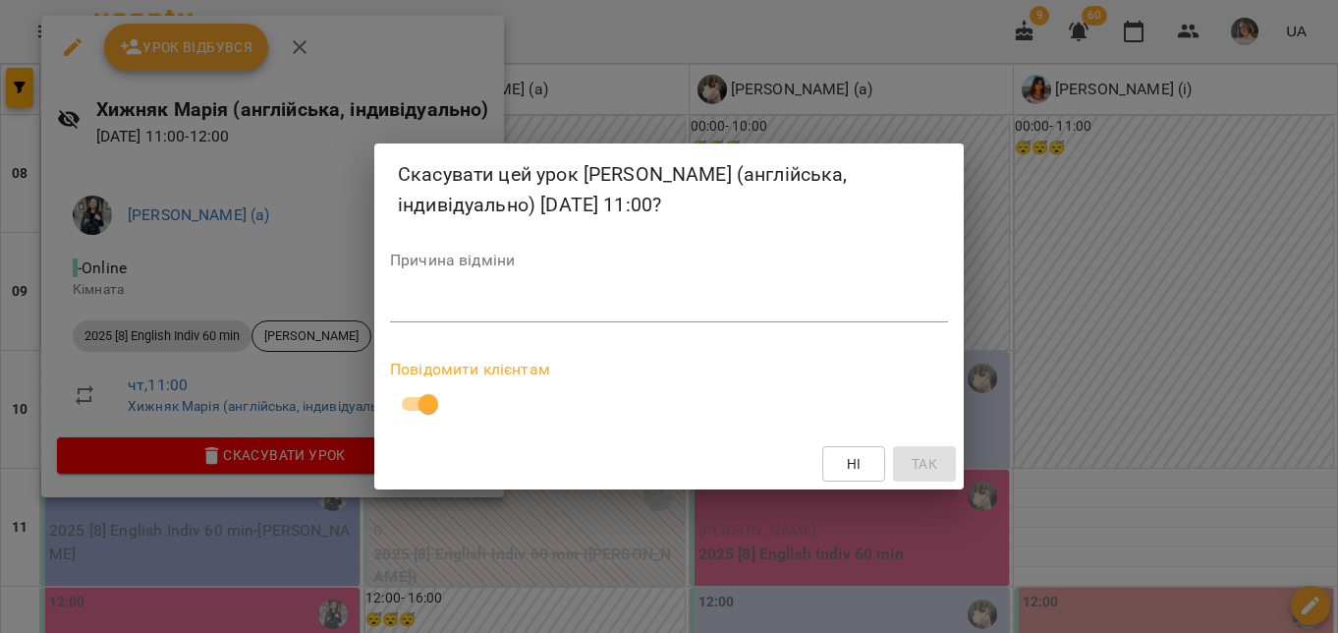
click at [414, 287] on div "Причина відміни *" at bounding box center [669, 291] width 558 height 79
click at [433, 298] on textarea at bounding box center [669, 306] width 558 height 19
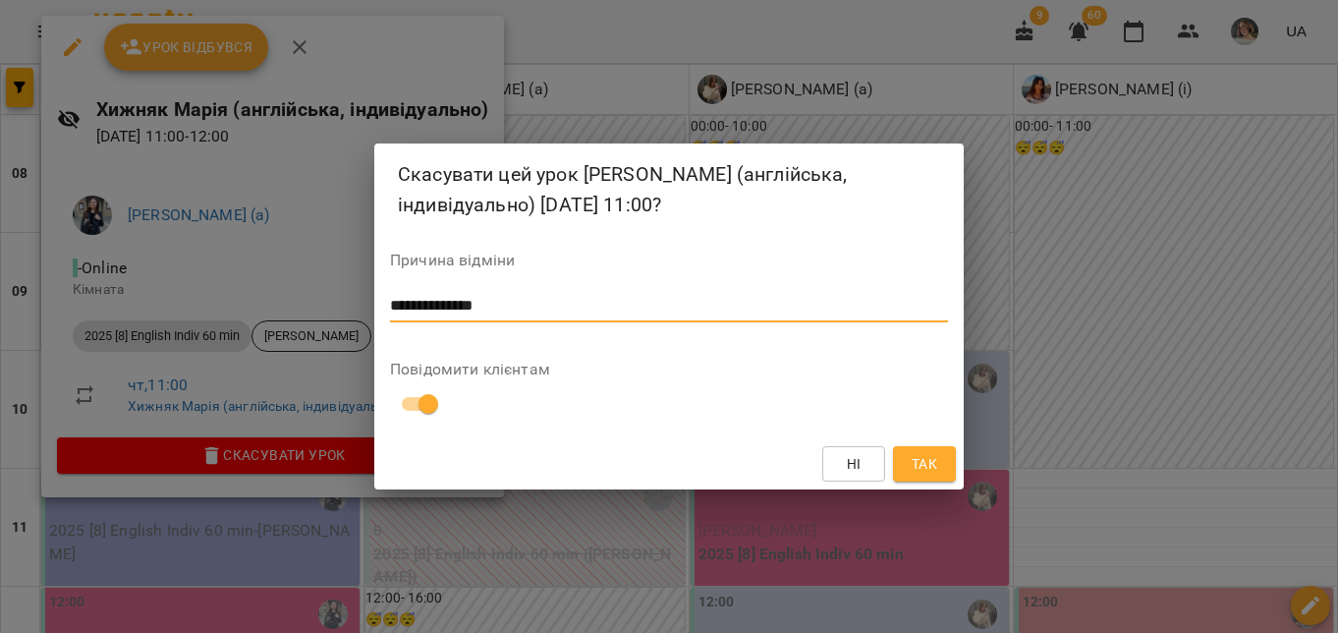
type textarea "**********"
click at [926, 461] on span "Так" at bounding box center [925, 464] width 26 height 24
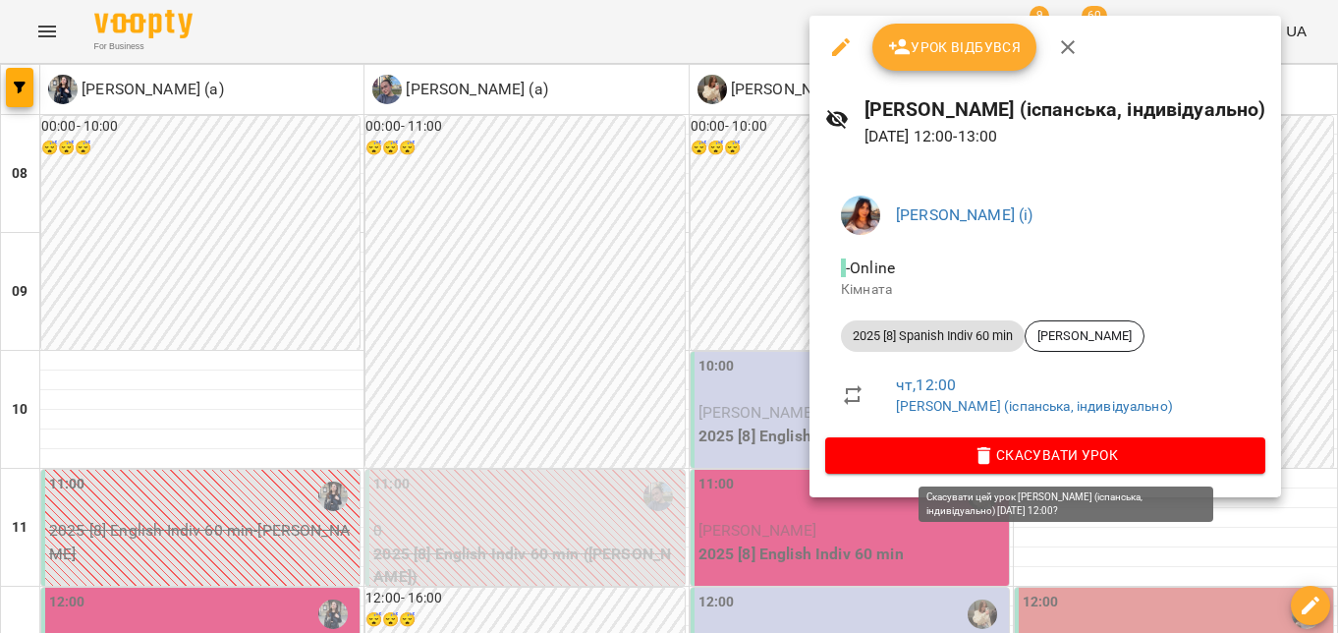
click at [921, 454] on span "Скасувати Урок" at bounding box center [1045, 455] width 409 height 24
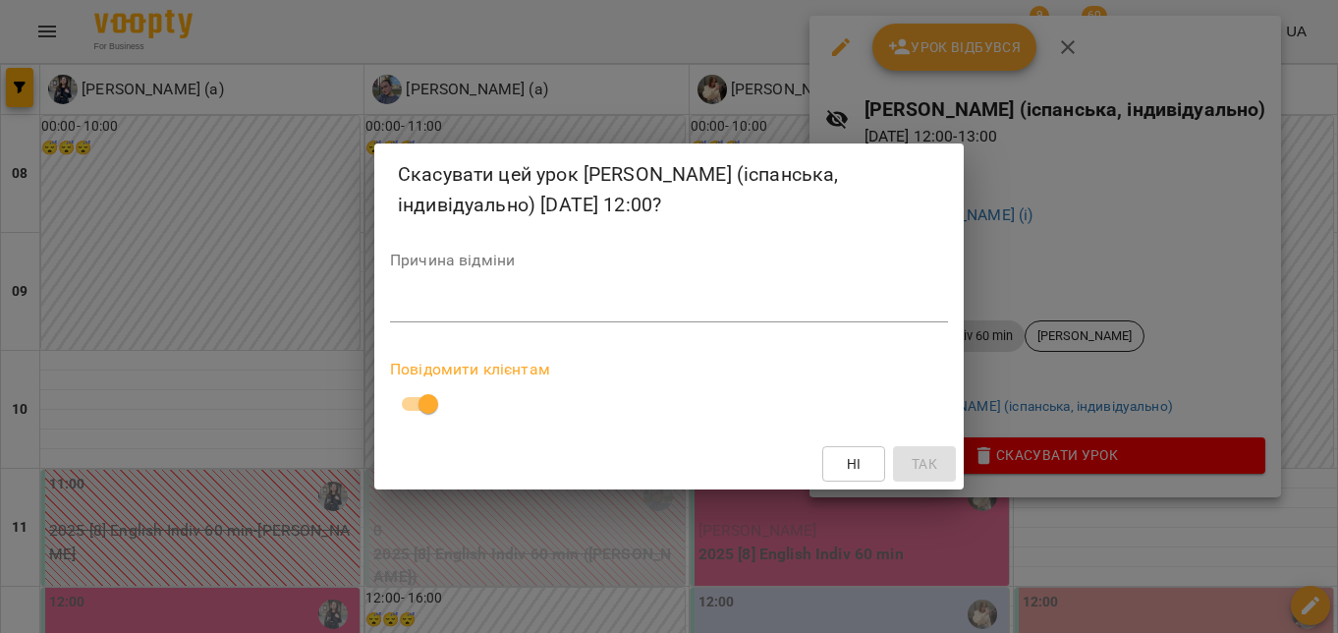
click at [403, 304] on textarea at bounding box center [669, 306] width 558 height 19
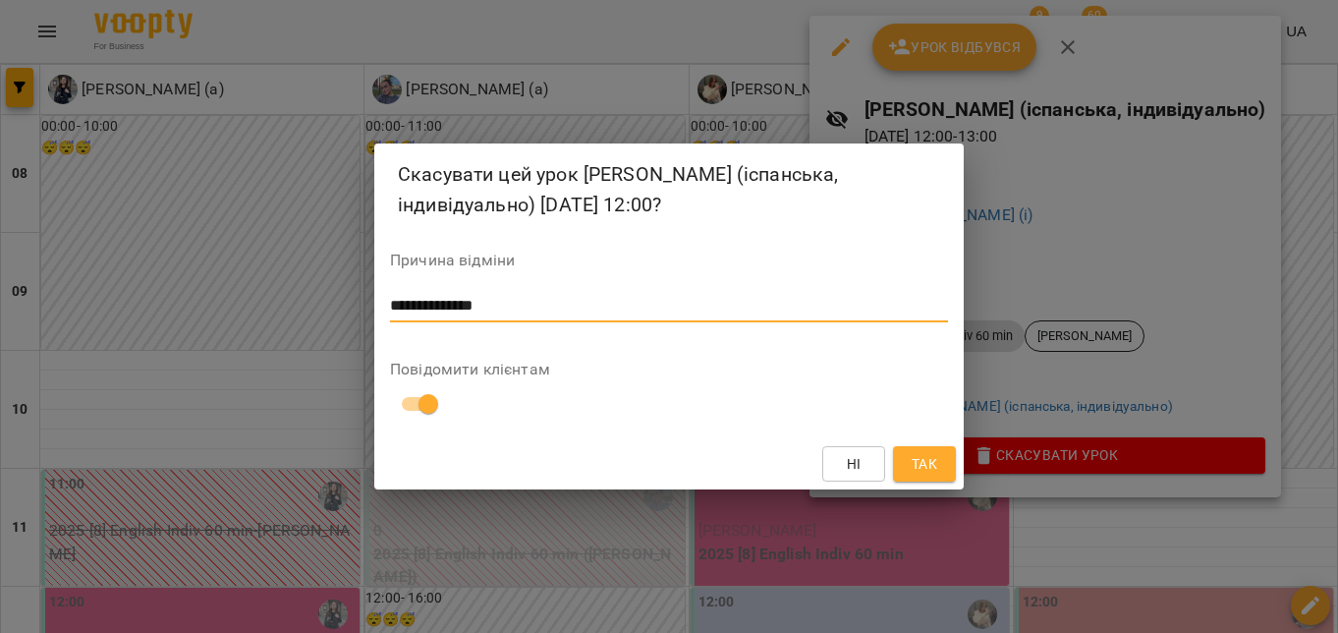
type textarea "**********"
click at [939, 474] on span "Так" at bounding box center [924, 464] width 31 height 24
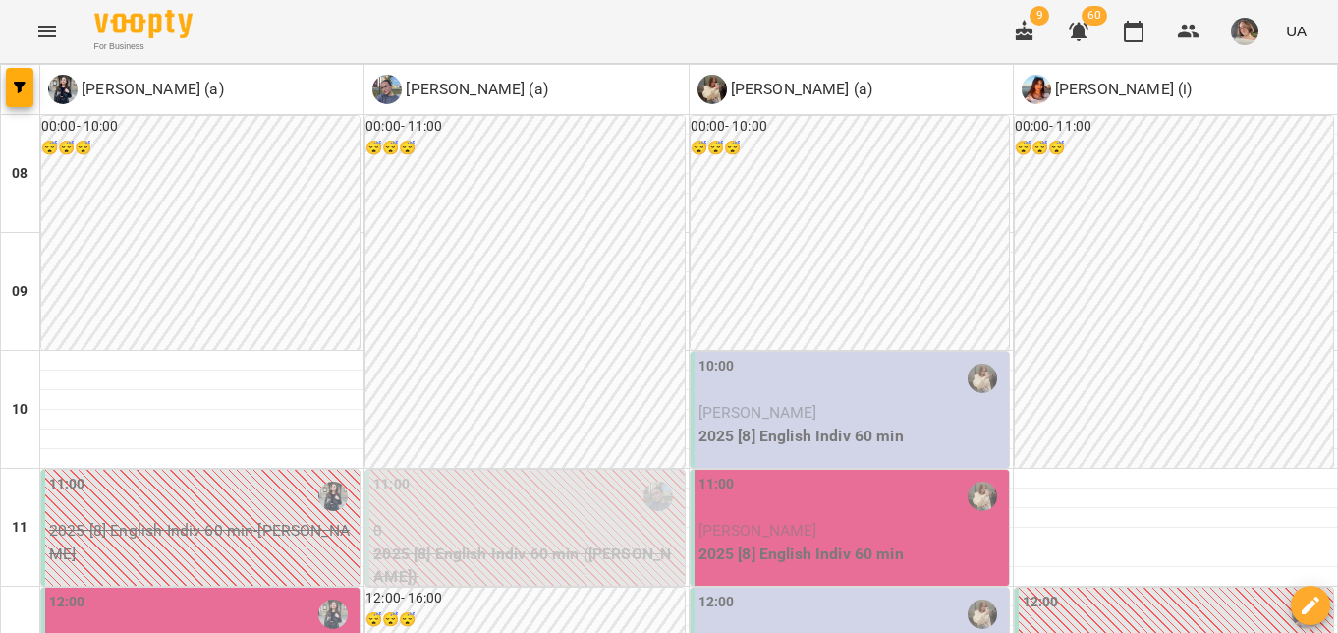
scroll to position [334, 0]
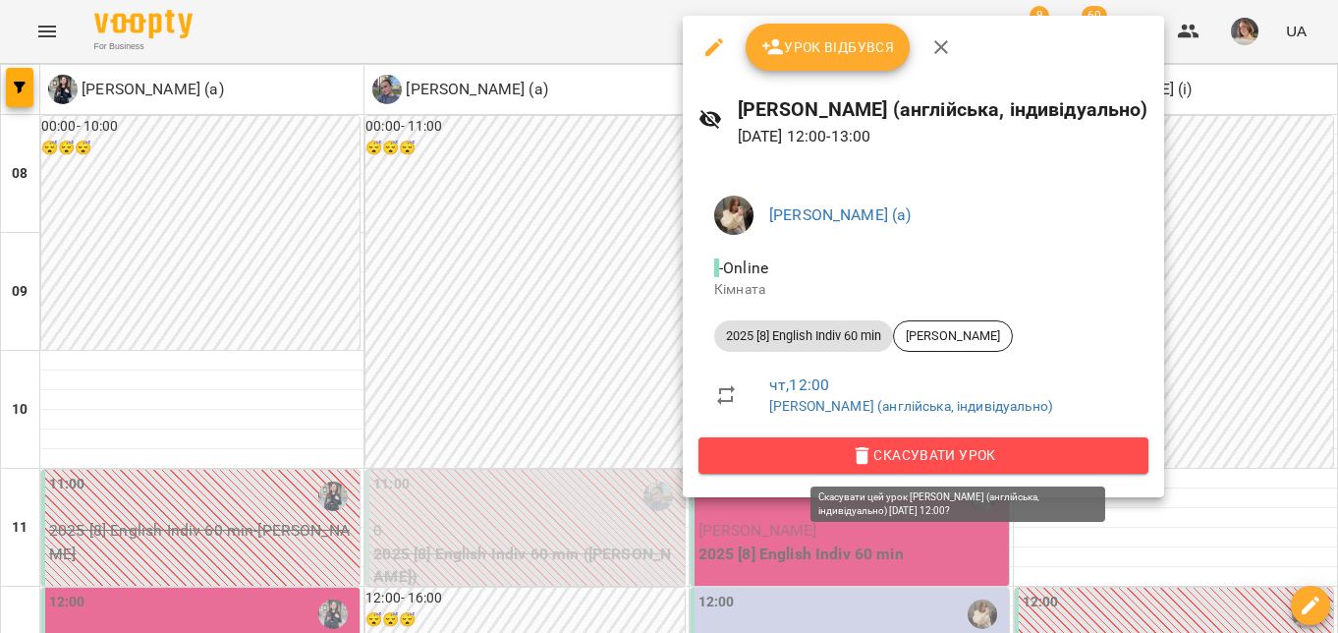
click at [881, 460] on span "Скасувати Урок" at bounding box center [923, 455] width 419 height 24
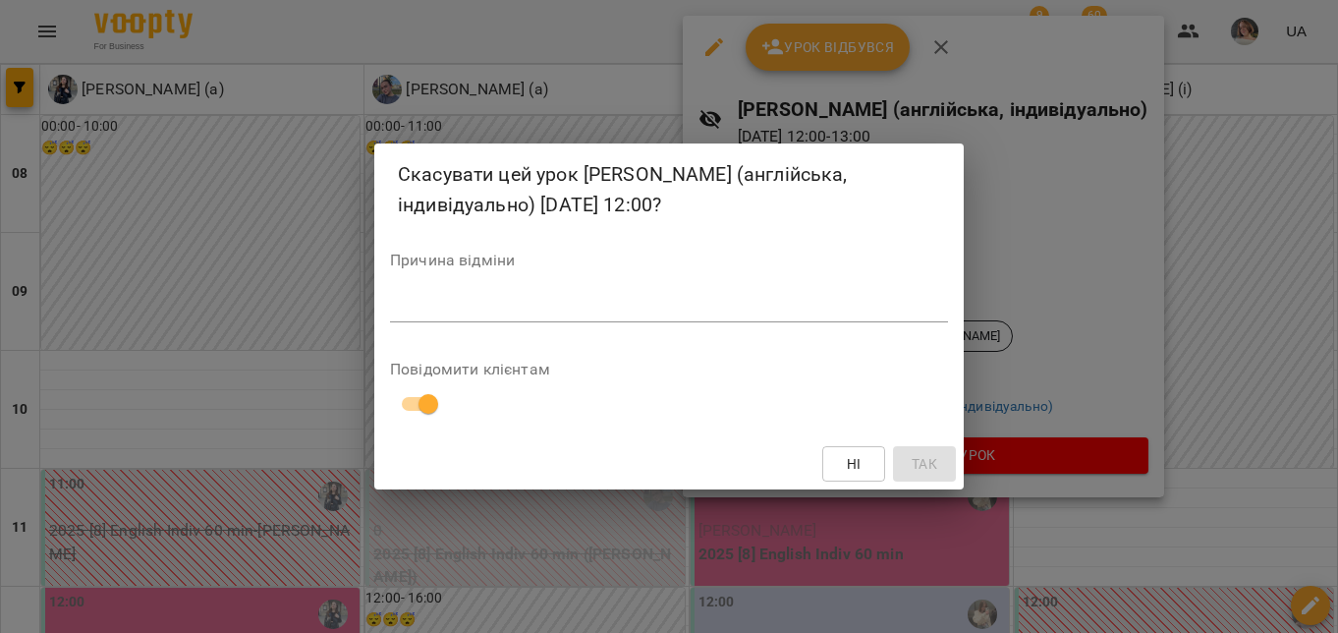
click at [404, 315] on div "*" at bounding box center [669, 306] width 558 height 31
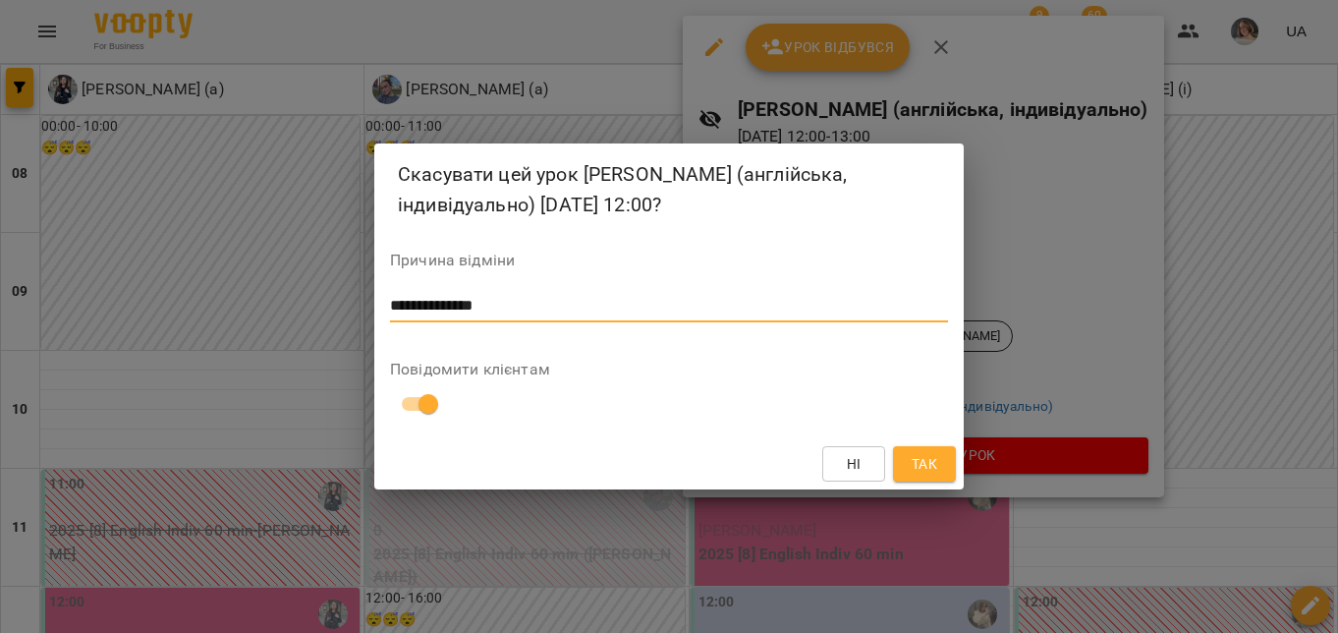
type textarea "**********"
click at [940, 469] on button "Так" at bounding box center [924, 463] width 63 height 35
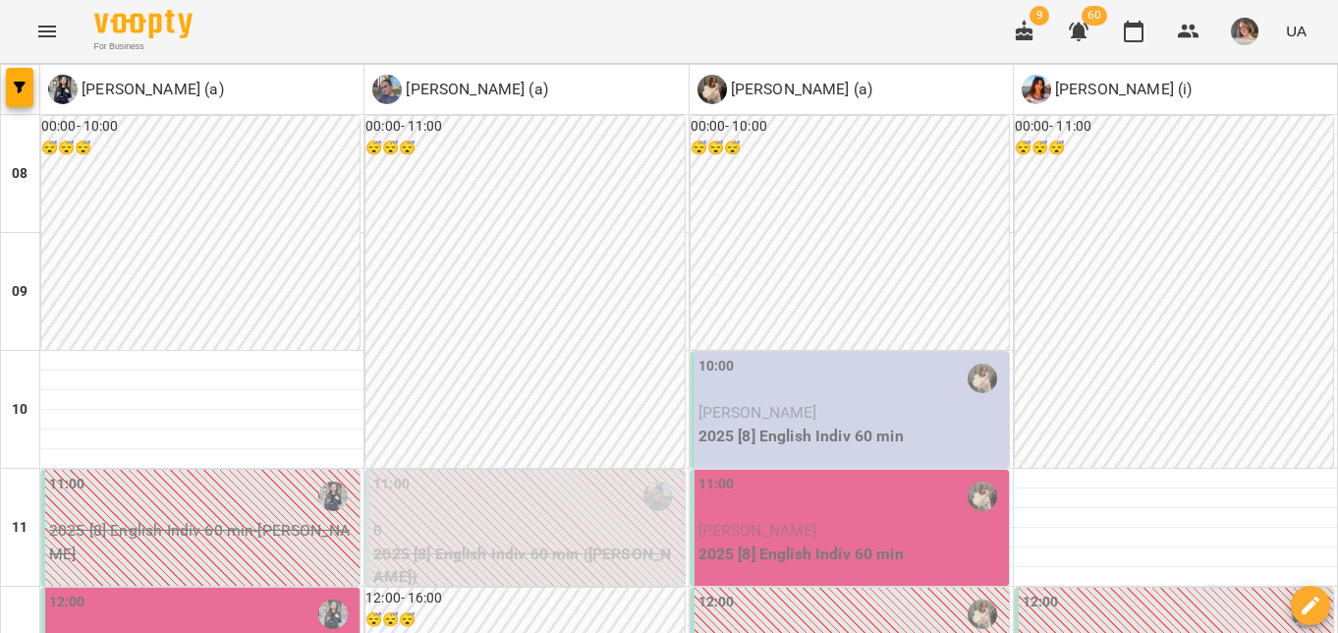
scroll to position [0, 0]
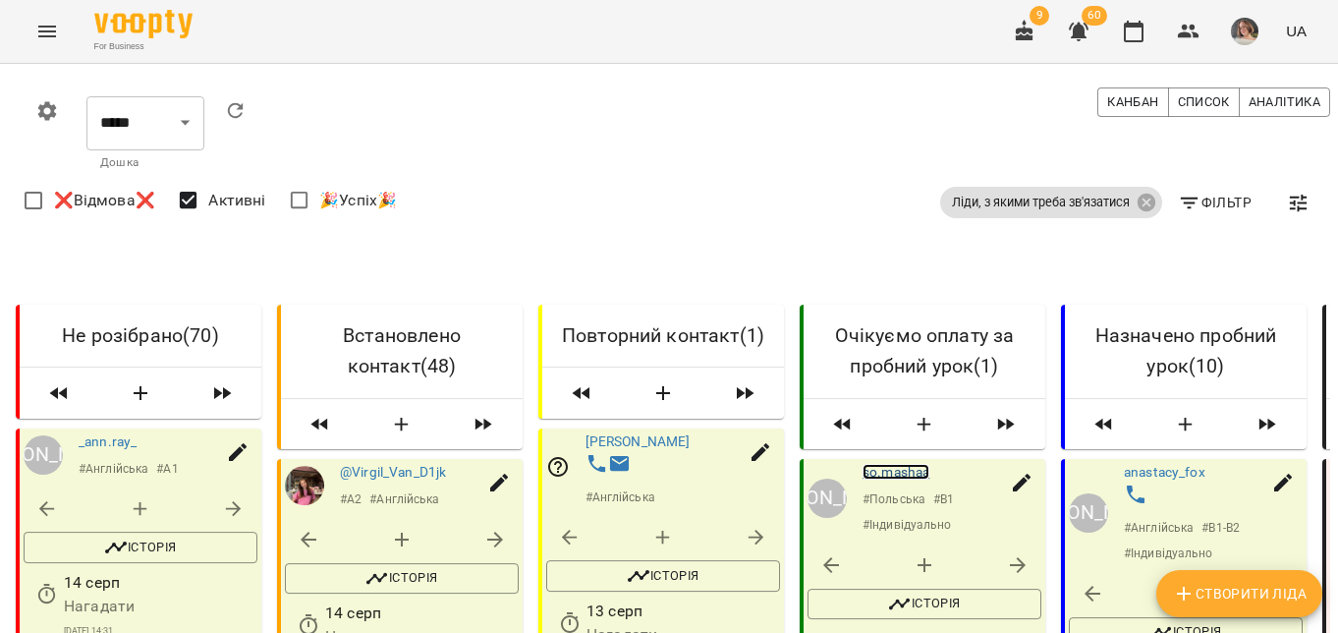
click at [908, 479] on link "so.mashaa" at bounding box center [896, 472] width 67 height 16
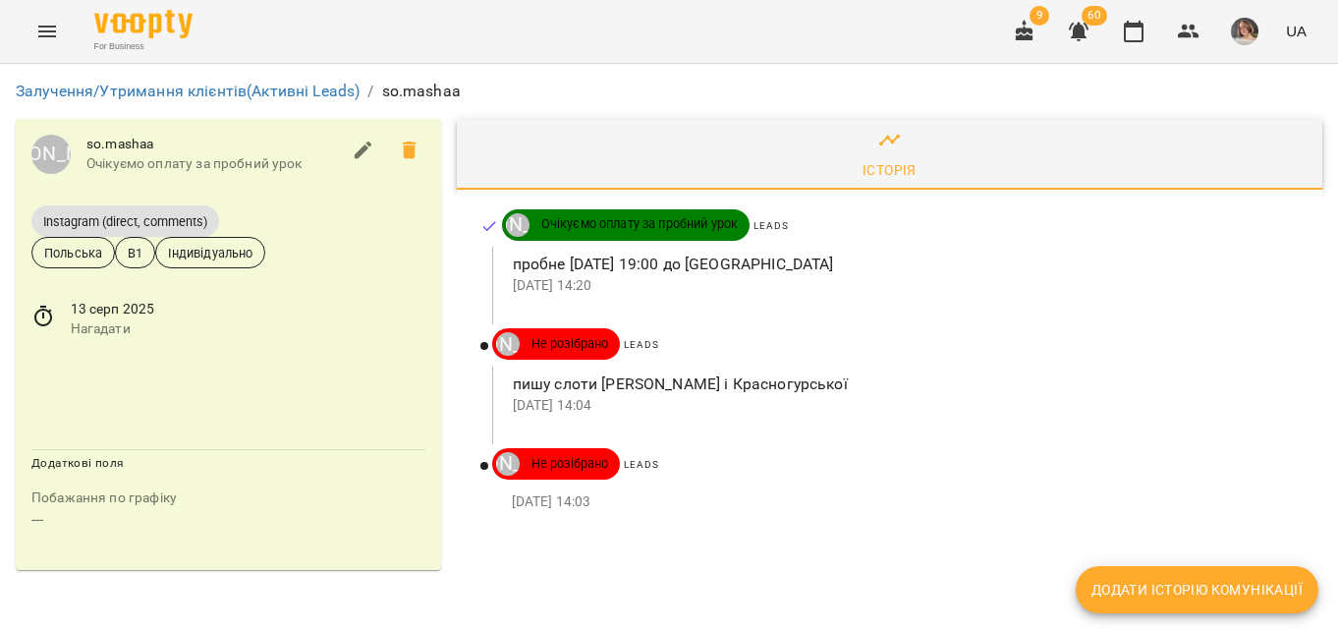
click at [1218, 598] on span "Додати історію комунікації" at bounding box center [1196, 590] width 211 height 24
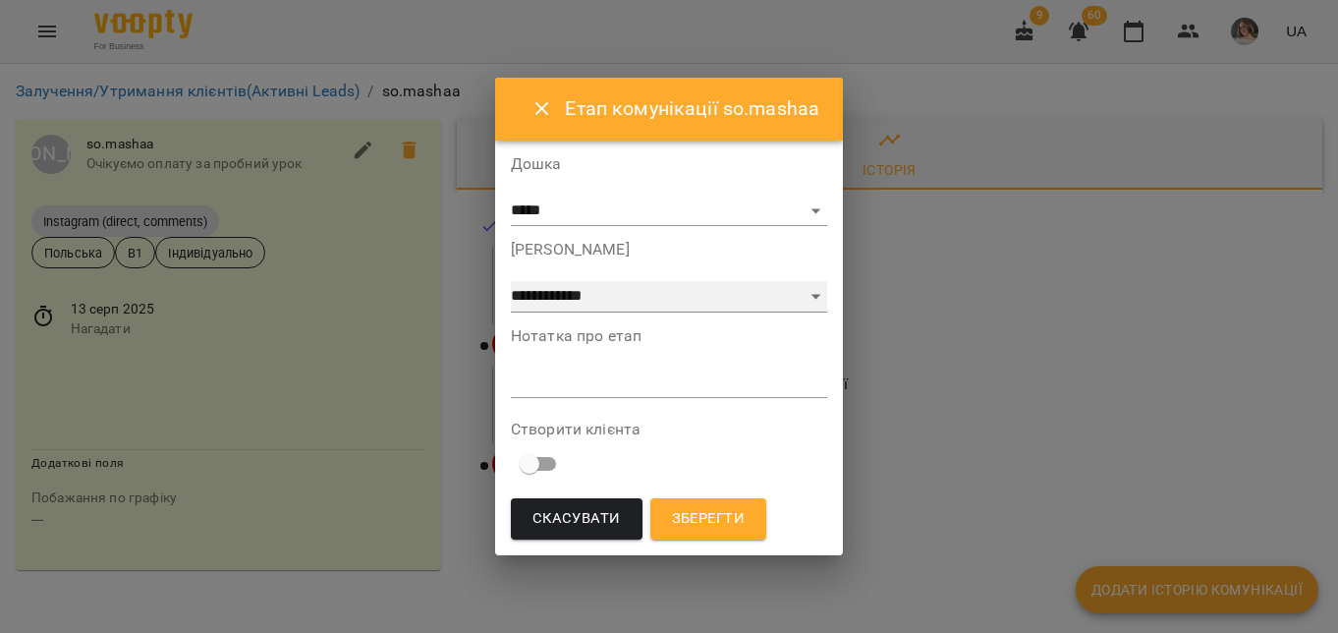
click at [578, 290] on select "**********" at bounding box center [669, 296] width 316 height 31
select select "*"
click at [556, 405] on div "Нотатка про етап *" at bounding box center [669, 367] width 316 height 79
click at [541, 382] on textarea at bounding box center [669, 381] width 316 height 19
type textarea "*"
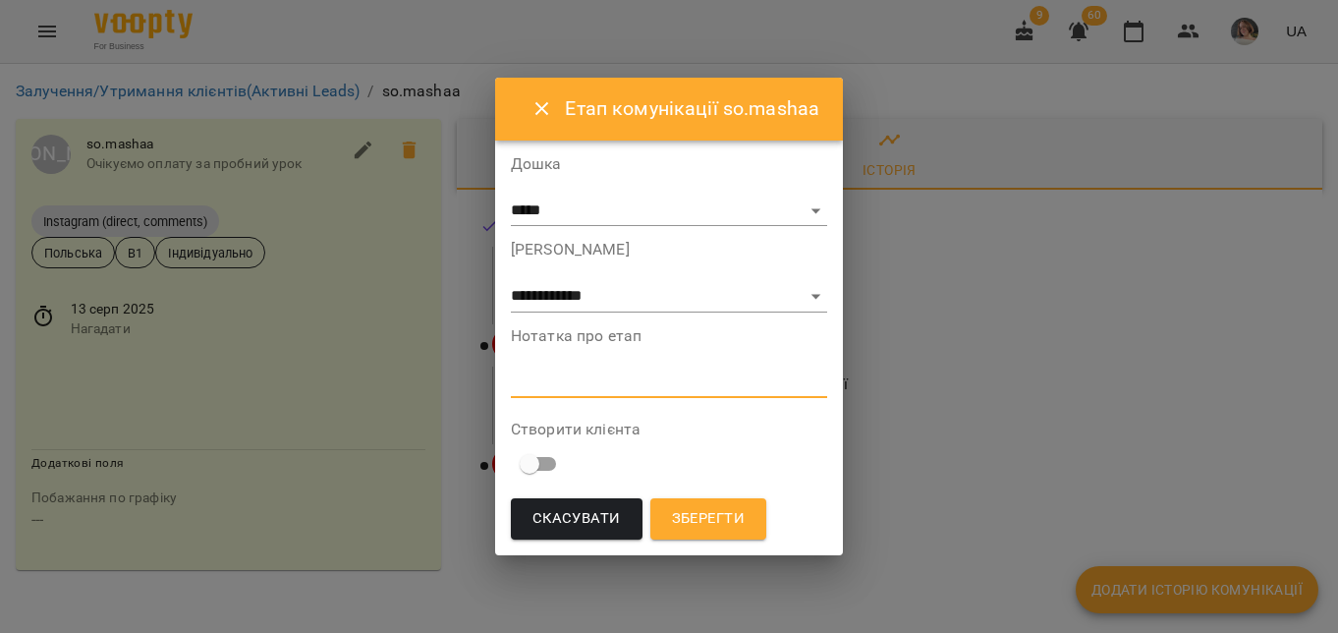
type textarea "*"
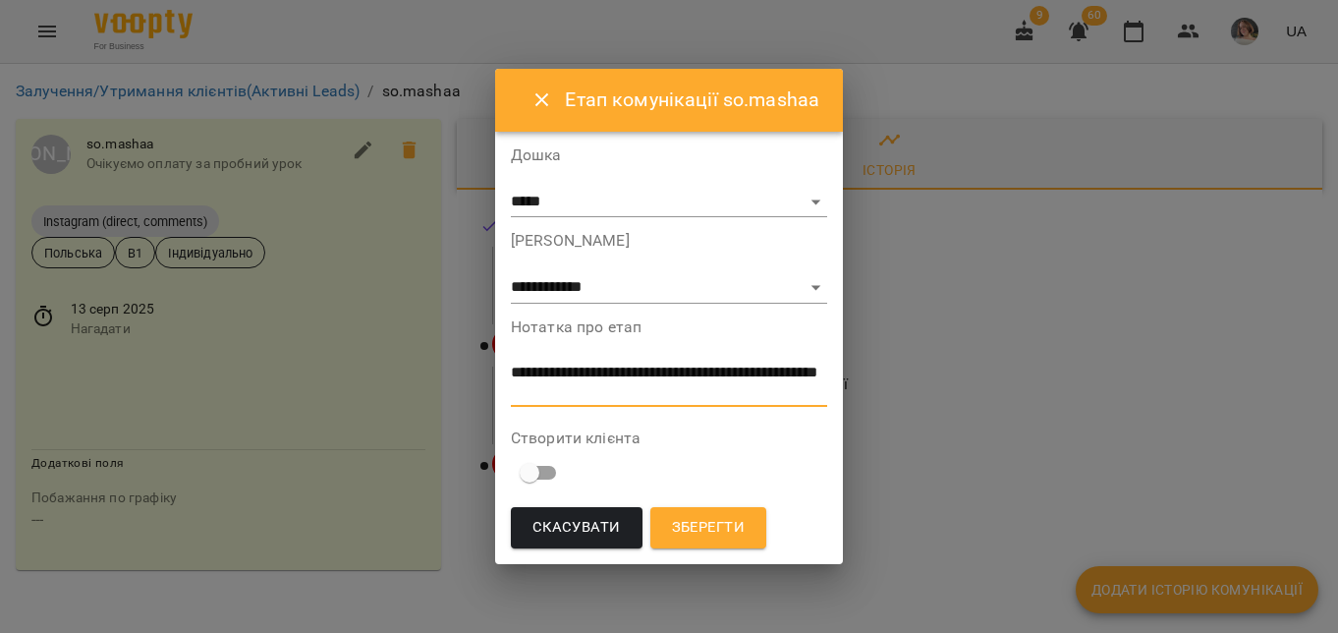
type textarea "**********"
click at [743, 544] on button "Зберегти" at bounding box center [708, 527] width 116 height 41
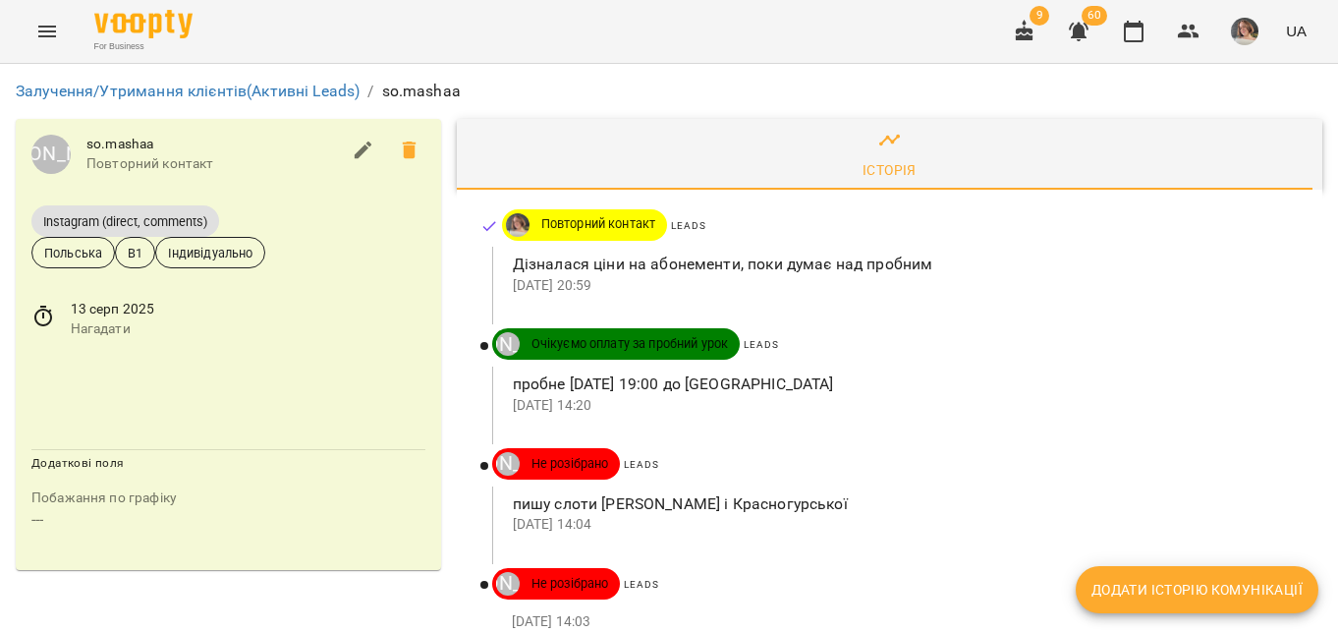
click at [32, 315] on icon at bounding box center [43, 317] width 24 height 24
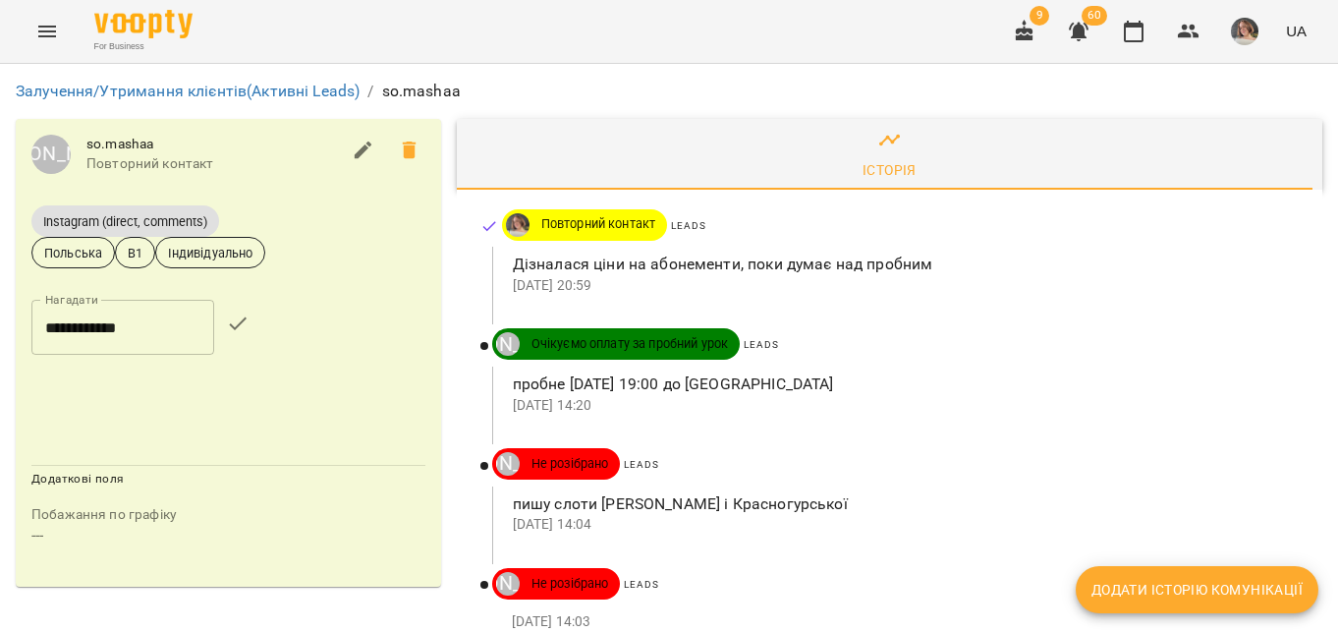
click at [59, 334] on input "**********" at bounding box center [122, 327] width 183 height 55
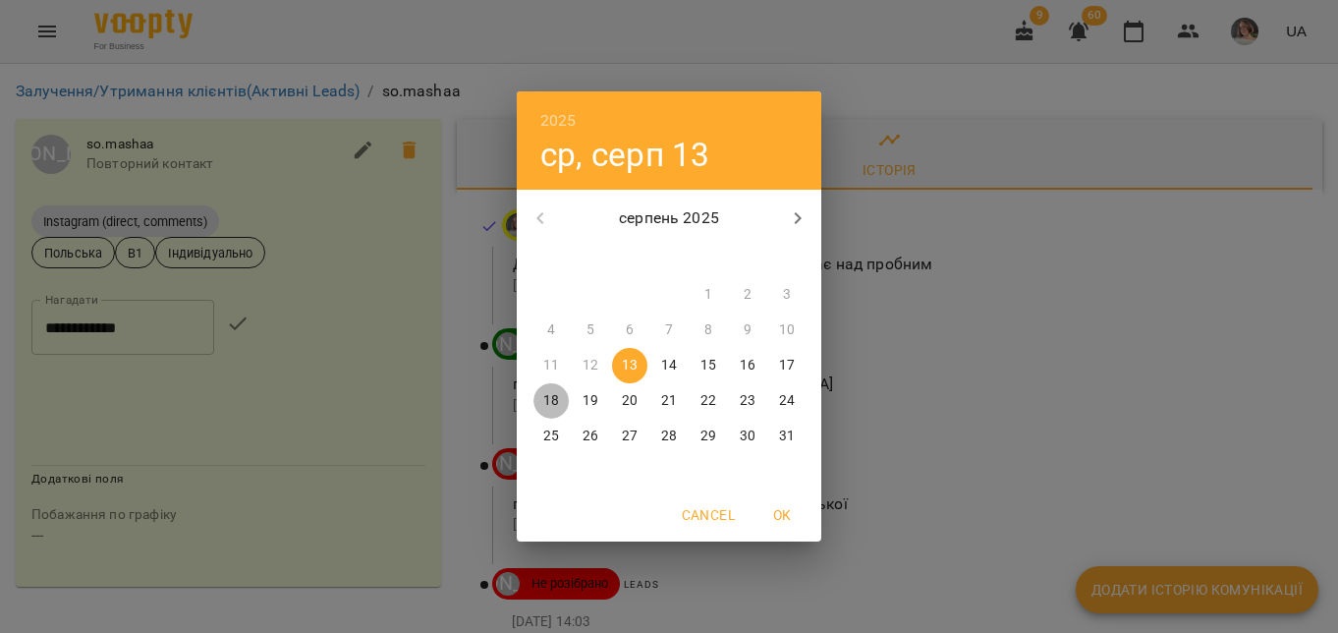
click at [563, 411] on button "18" at bounding box center [550, 400] width 35 height 35
type input "**********"
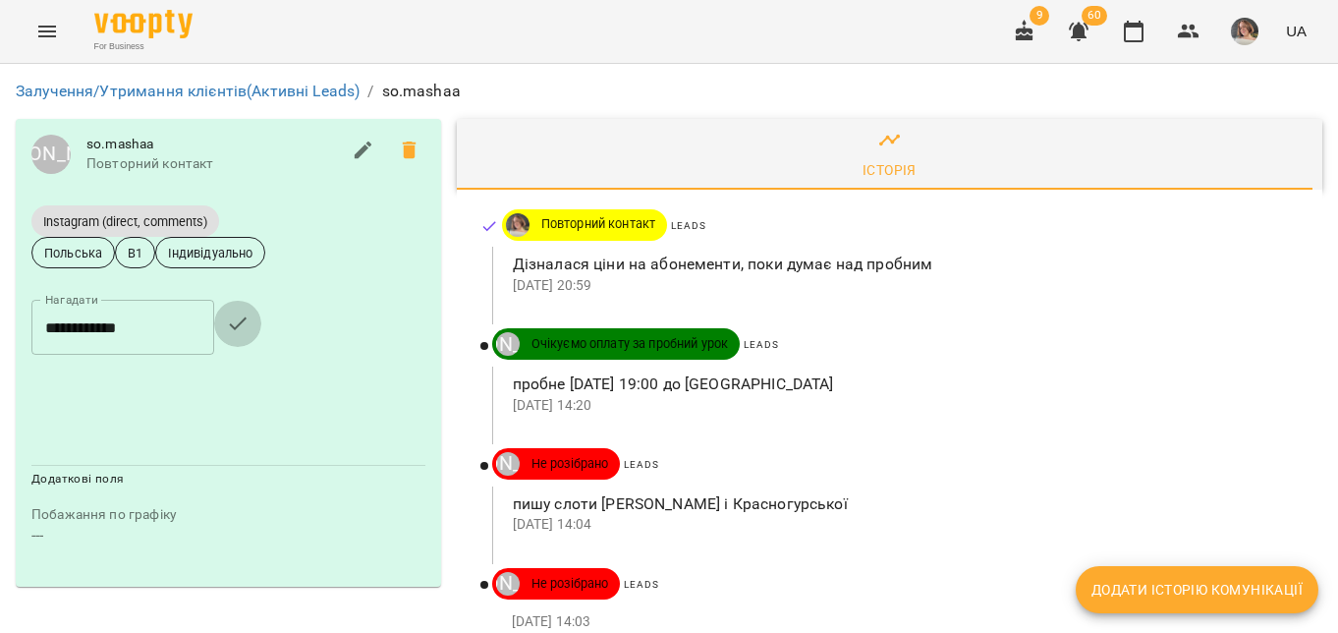
click at [242, 321] on icon "button" at bounding box center [238, 323] width 24 height 24
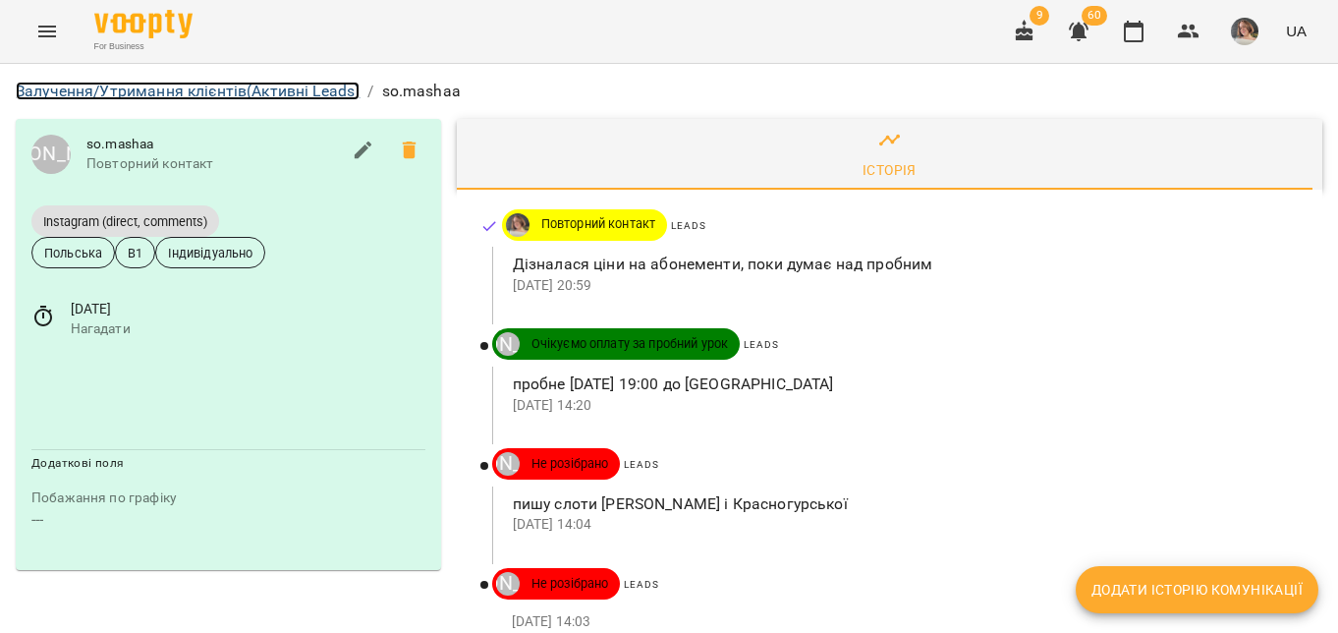
click at [210, 92] on link "Залучення/Утримання клієнтів (Активні Leads)" at bounding box center [188, 91] width 344 height 19
